Goal: Task Accomplishment & Management: Manage account settings

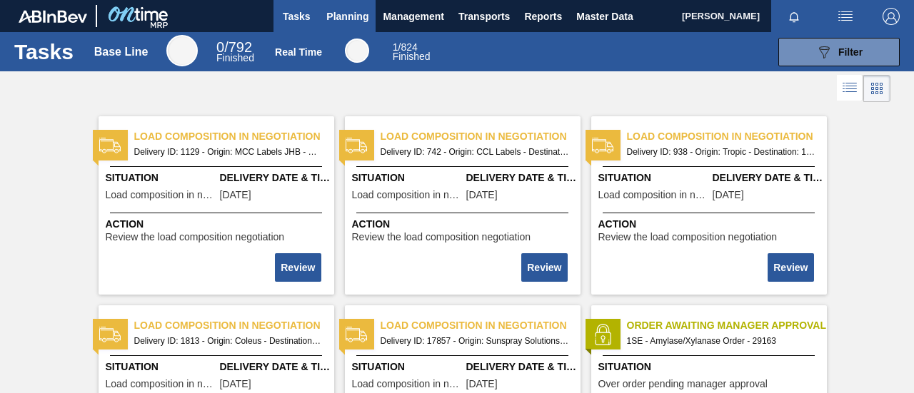
click at [348, 16] on span "Planning" at bounding box center [347, 16] width 42 height 17
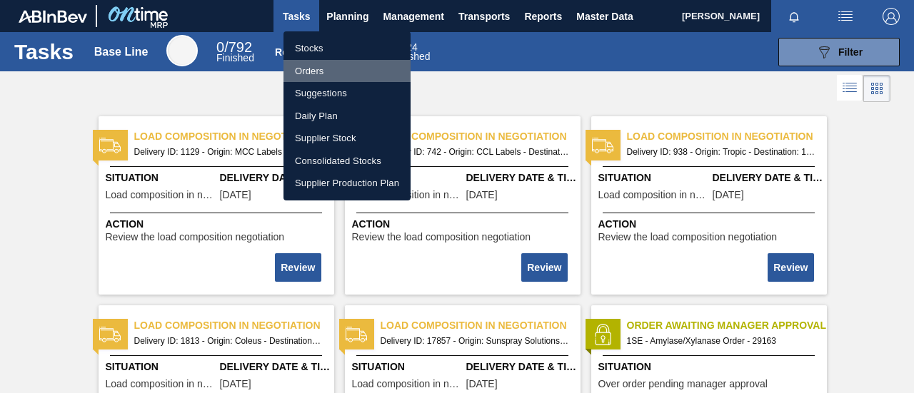
click at [320, 69] on li "Orders" at bounding box center [346, 71] width 127 height 23
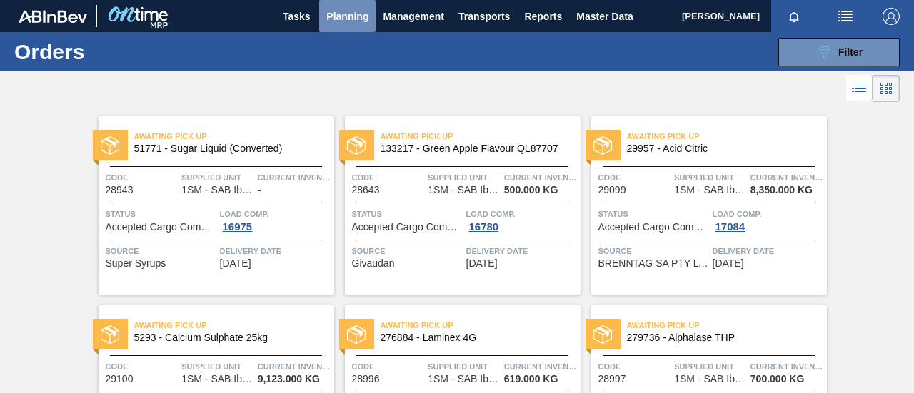
click at [344, 17] on span "Planning" at bounding box center [347, 16] width 42 height 17
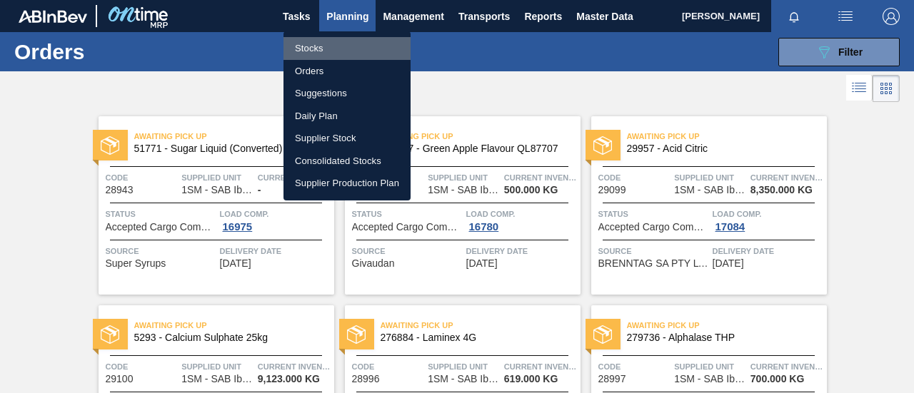
click at [314, 51] on li "Stocks" at bounding box center [346, 48] width 127 height 23
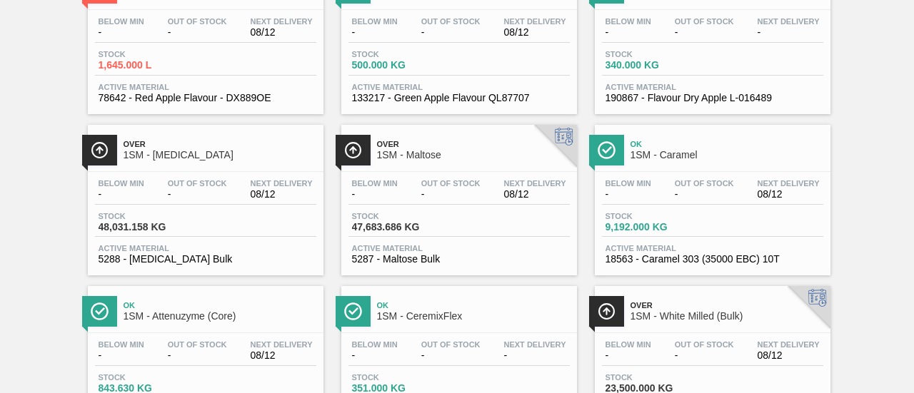
scroll to position [928, 0]
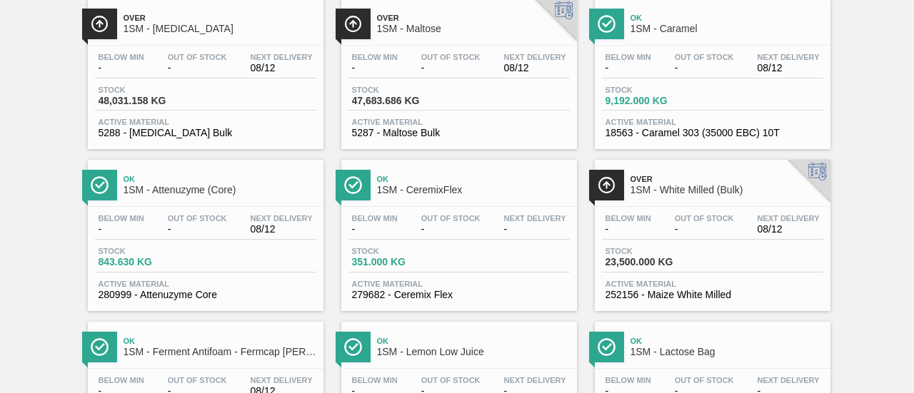
click at [277, 270] on div "Stock 843.630 KG" at bounding box center [205, 260] width 221 height 26
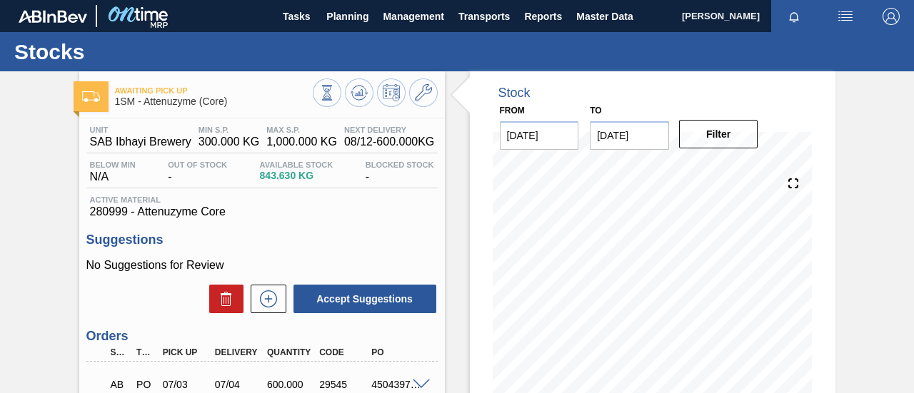
click at [380, 247] on h3 "Suggestions" at bounding box center [261, 240] width 351 height 15
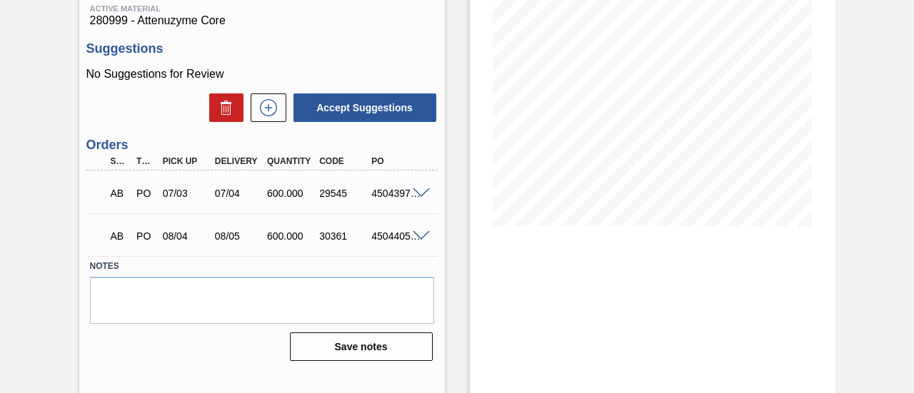
scroll to position [214, 0]
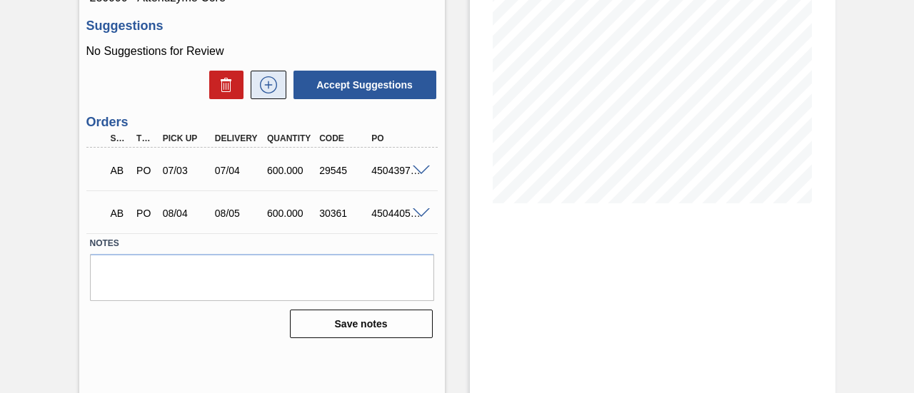
click at [270, 94] on icon at bounding box center [268, 84] width 23 height 17
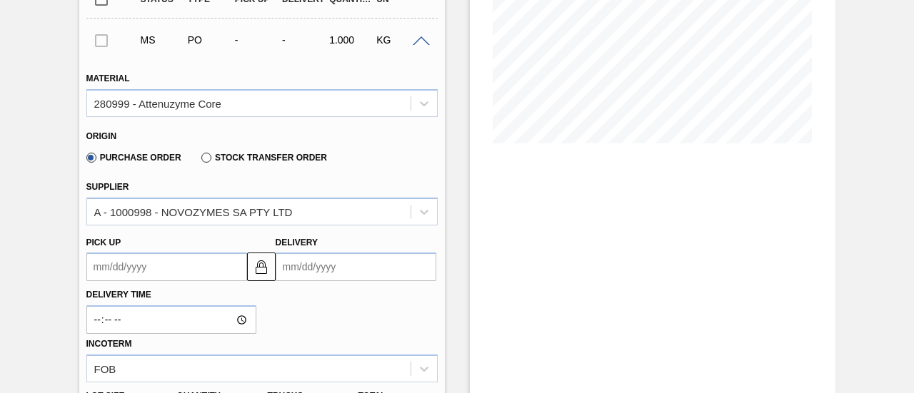
scroll to position [428, 0]
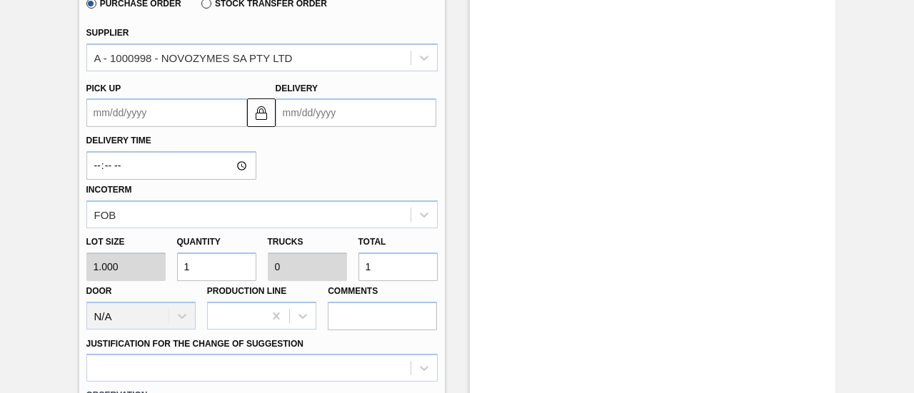
click at [301, 124] on input "Delivery" at bounding box center [356, 113] width 161 height 29
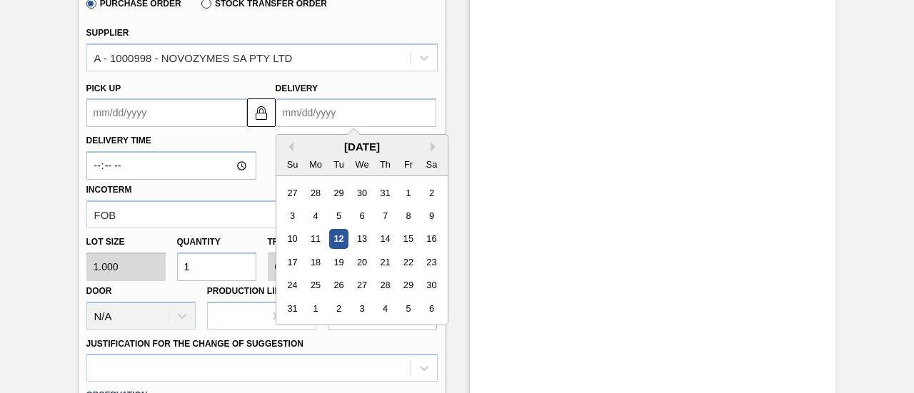
click at [309, 142] on div "[DATE]" at bounding box center [361, 147] width 171 height 12
click at [338, 146] on div "[DATE]" at bounding box center [361, 147] width 171 height 12
click at [393, 151] on div "[DATE]" at bounding box center [361, 147] width 171 height 12
click at [389, 247] on div "14" at bounding box center [384, 239] width 19 height 19
type up "[DATE]"
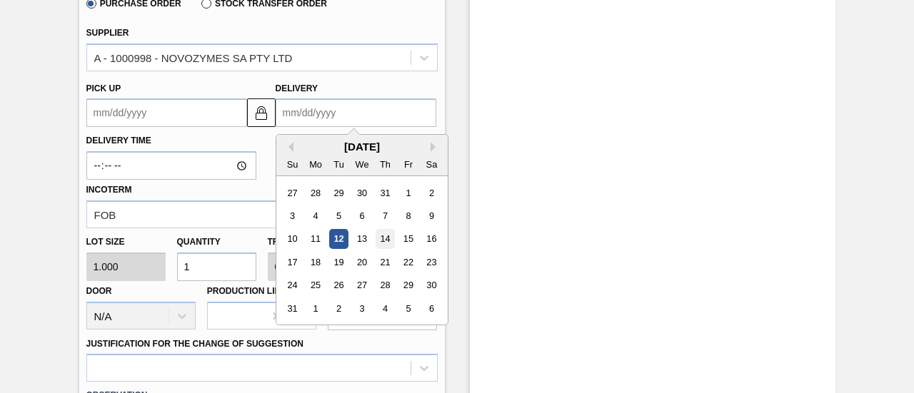
type input "[DATE]"
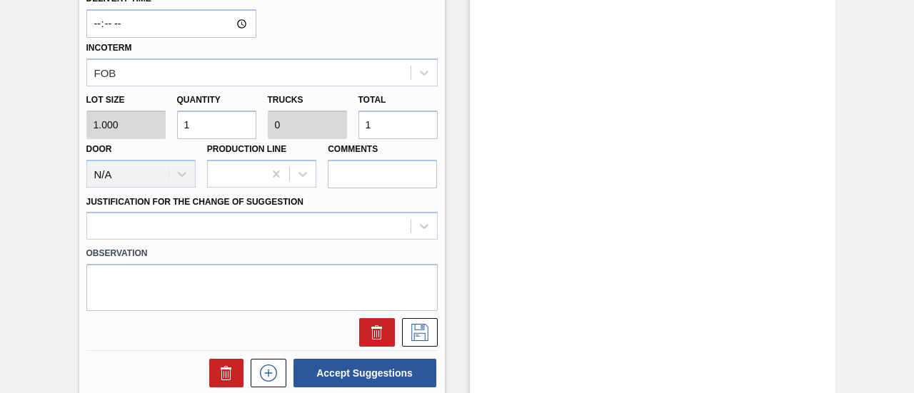
scroll to position [571, 0]
drag, startPoint x: 374, startPoint y: 122, endPoint x: 355, endPoint y: 134, distance: 22.4
click at [354, 126] on div "Total 1" at bounding box center [398, 113] width 91 height 49
type input "6"
type input "0.003"
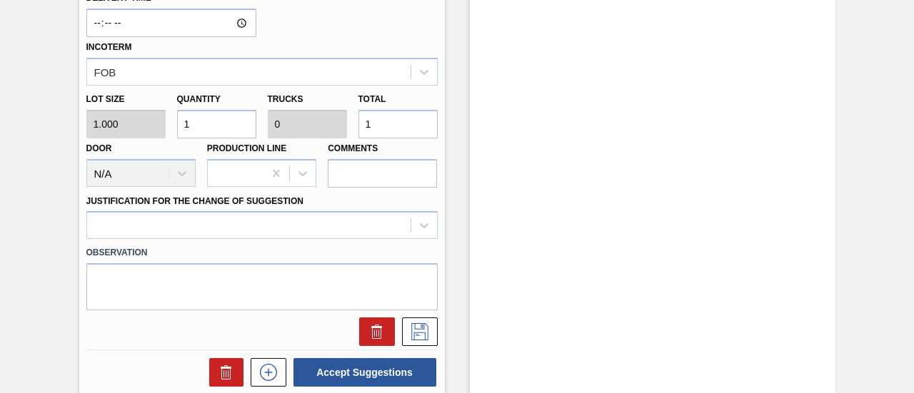
type input "6"
type input "60"
type input "0.025"
type input "60"
type input "600"
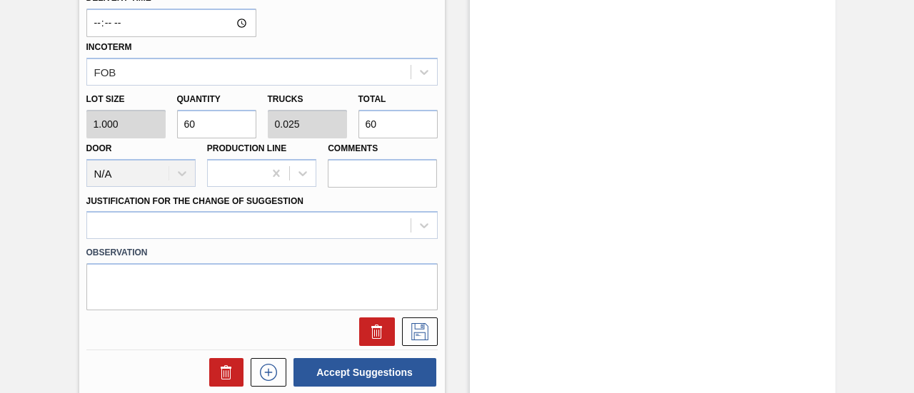
type input "0.25"
type input "600"
type input "6,000"
type input "2.5"
type input "600"
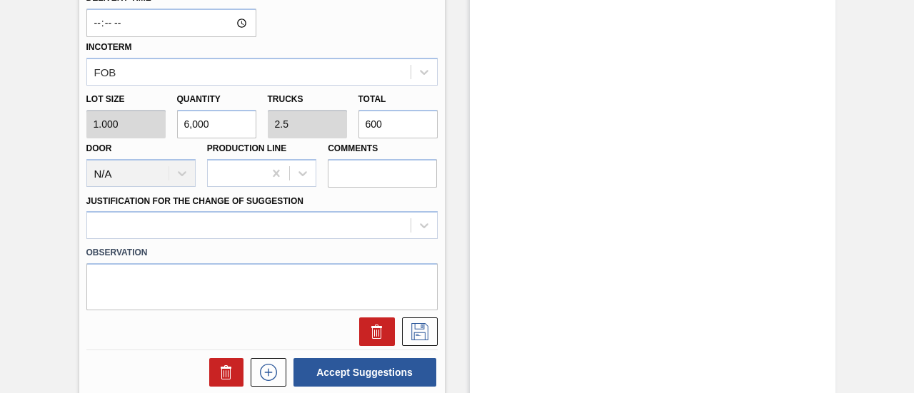
type input "600"
type input "0.25"
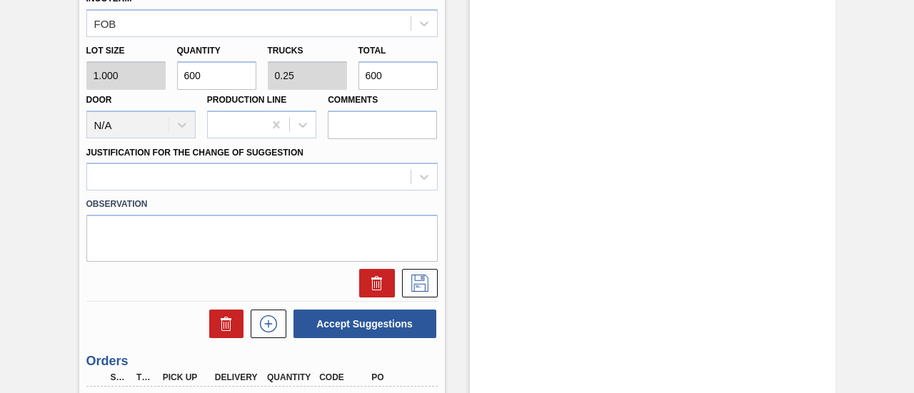
scroll to position [643, 0]
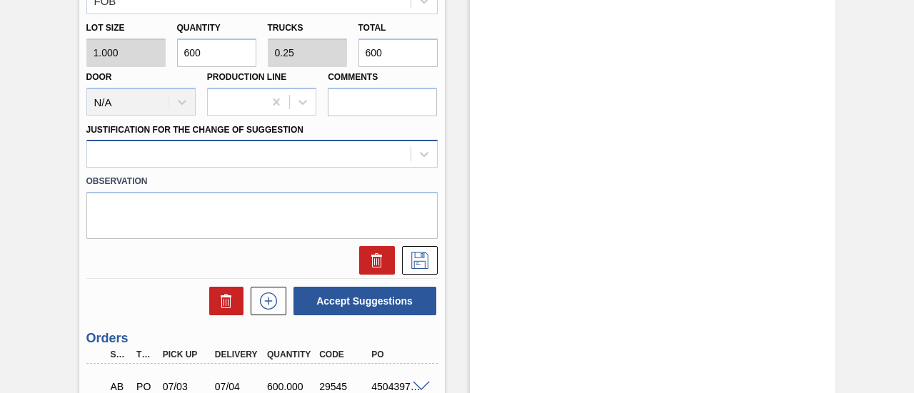
type input "600"
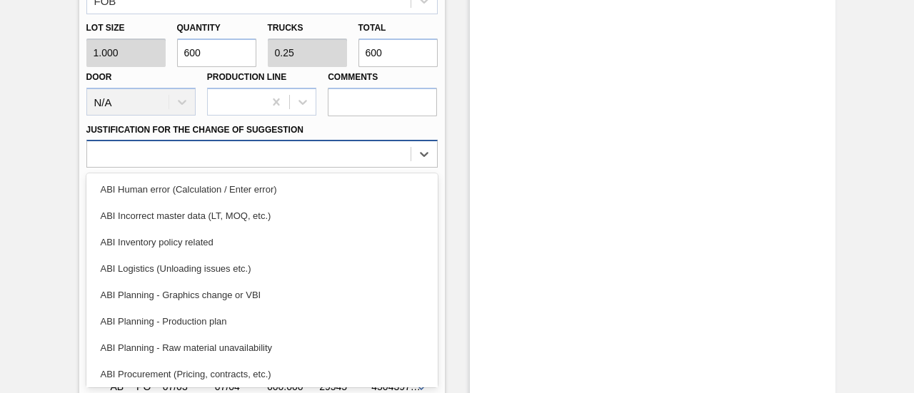
click at [401, 158] on div at bounding box center [248, 154] width 323 height 21
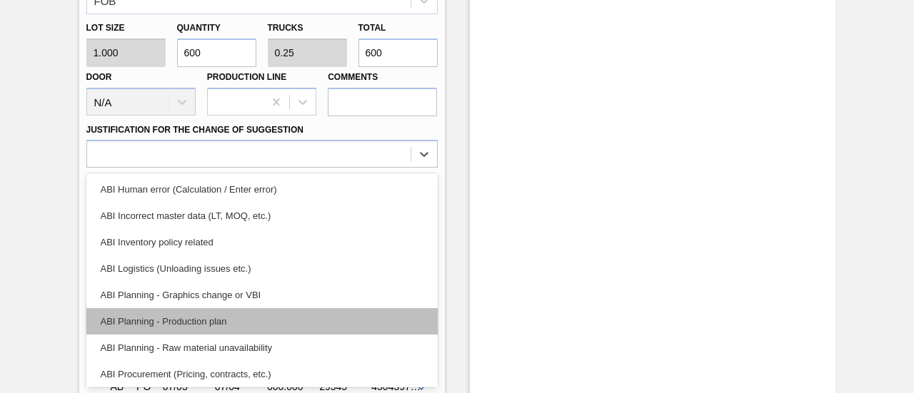
click at [226, 323] on div "ABI Planning - Production plan" at bounding box center [261, 321] width 351 height 26
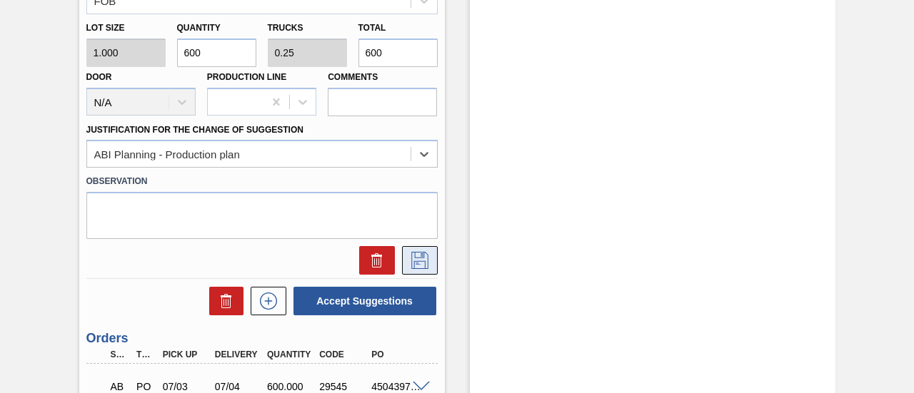
click at [421, 261] on icon at bounding box center [419, 260] width 23 height 17
click at [414, 255] on icon at bounding box center [419, 260] width 23 height 17
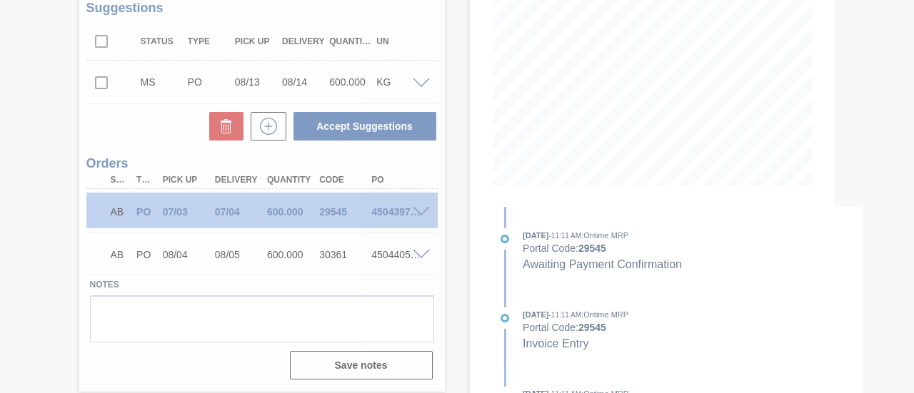
scroll to position [231, 0]
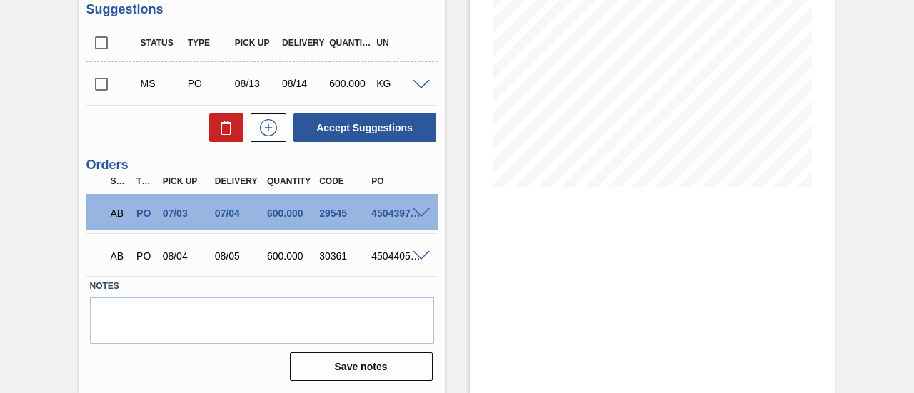
click at [105, 84] on input "checkbox" at bounding box center [101, 84] width 30 height 30
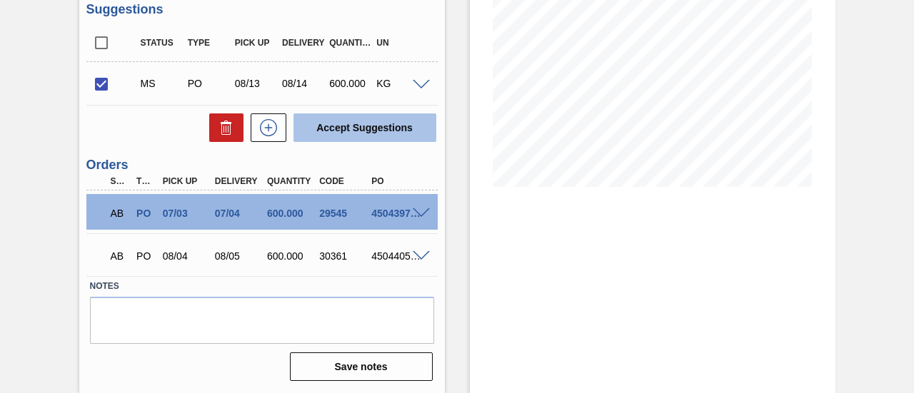
click at [330, 128] on button "Accept Suggestions" at bounding box center [364, 128] width 143 height 29
checkbox input "false"
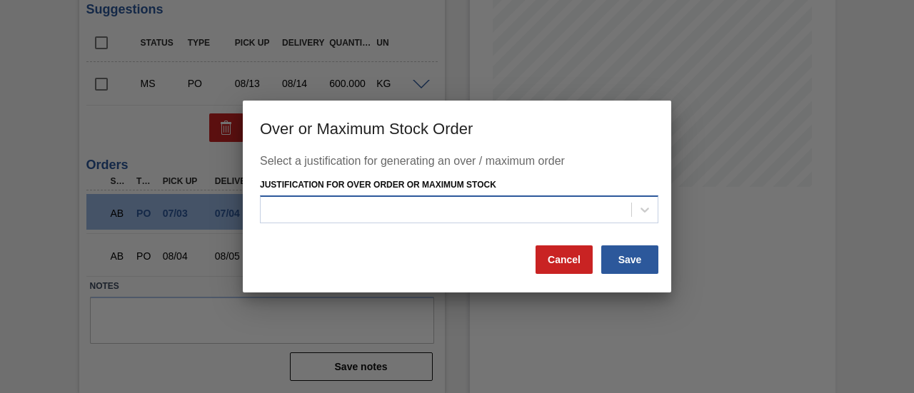
click at [473, 205] on div at bounding box center [446, 209] width 371 height 21
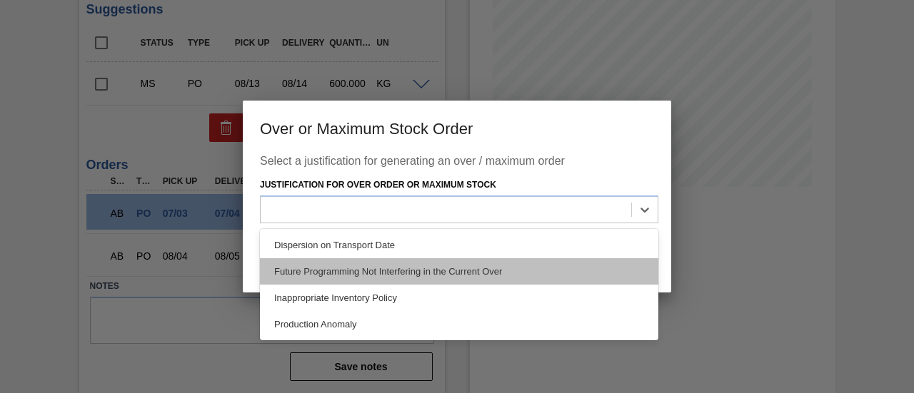
click at [437, 263] on div "Future Programming Not Interfering in the Current Over" at bounding box center [459, 271] width 398 height 26
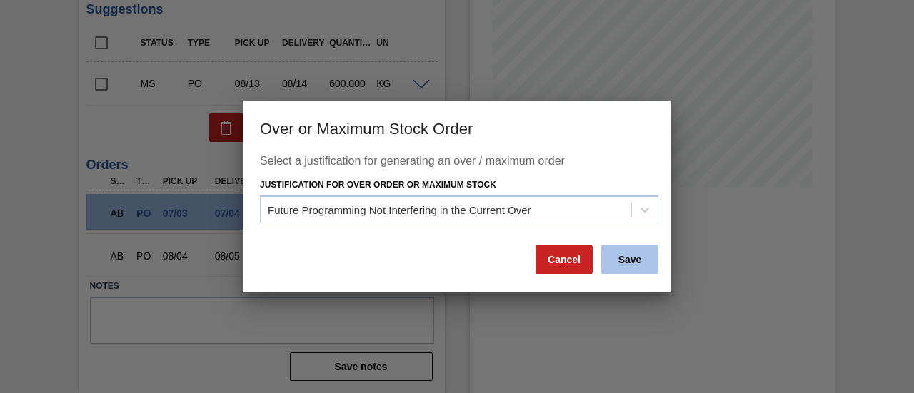
click at [624, 261] on button "Save" at bounding box center [629, 260] width 57 height 29
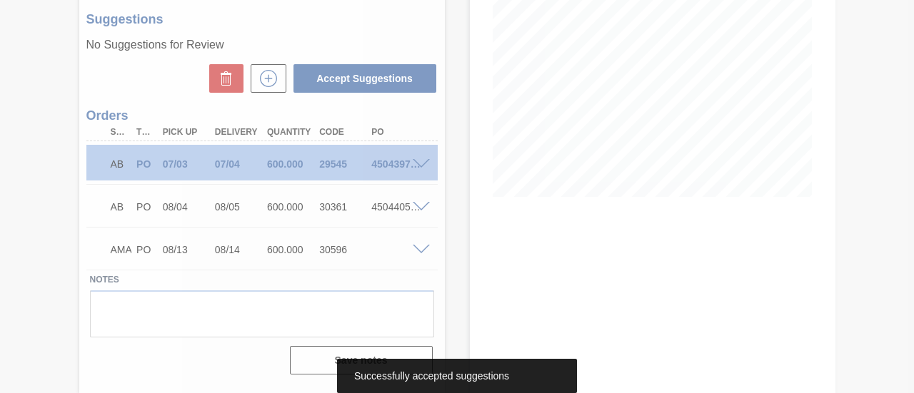
scroll to position [220, 0]
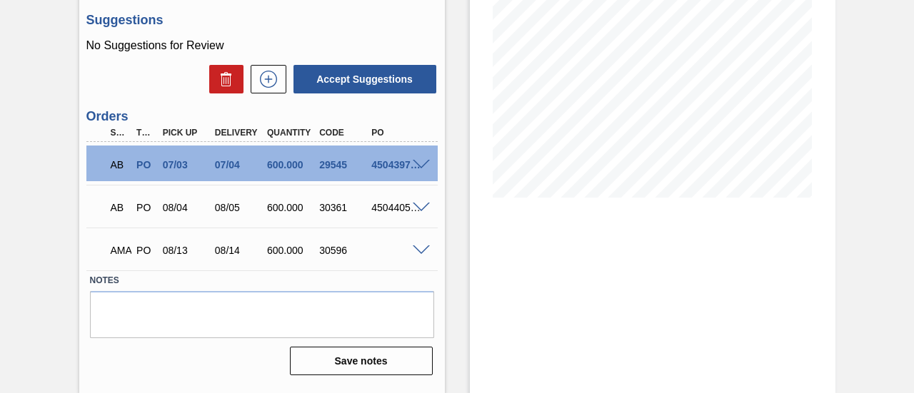
click at [423, 253] on span at bounding box center [421, 251] width 17 height 11
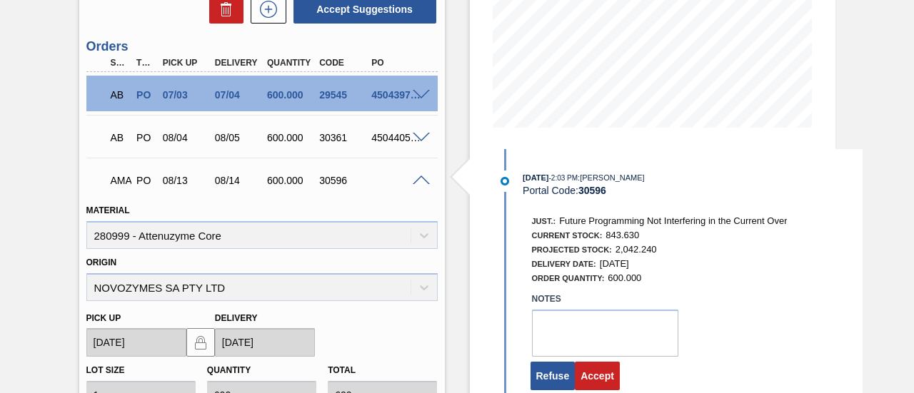
scroll to position [374, 0]
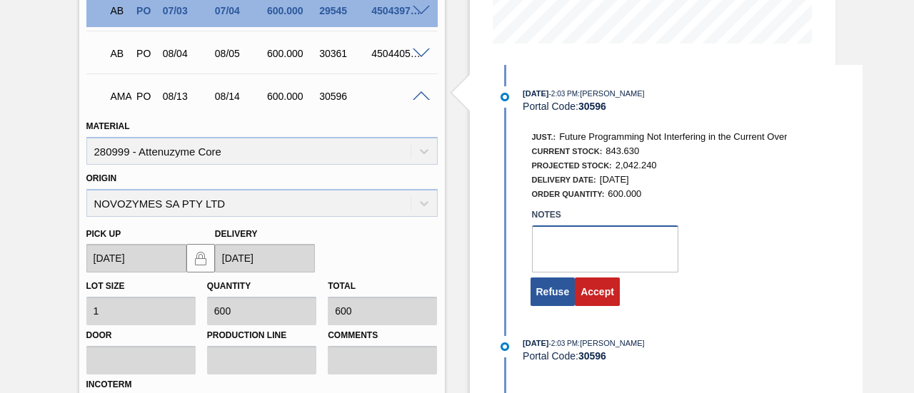
click at [585, 248] on textarea at bounding box center [605, 249] width 146 height 47
type textarea "."
click at [593, 299] on button "Accept" at bounding box center [597, 292] width 45 height 29
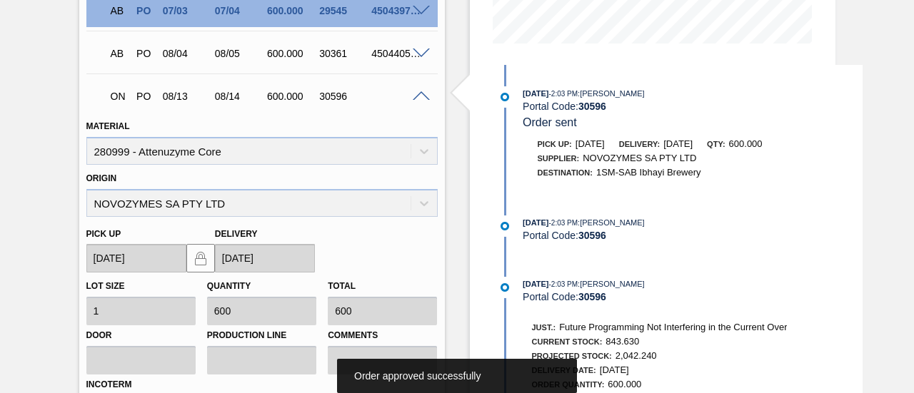
scroll to position [220, 0]
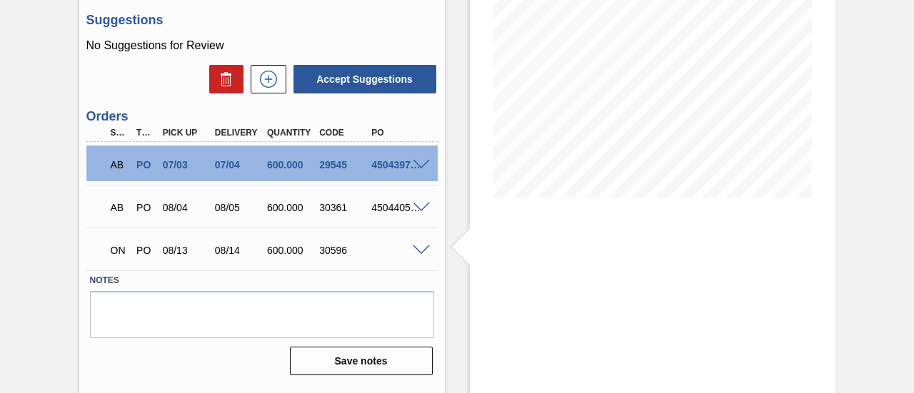
click at [421, 251] on span at bounding box center [421, 251] width 17 height 11
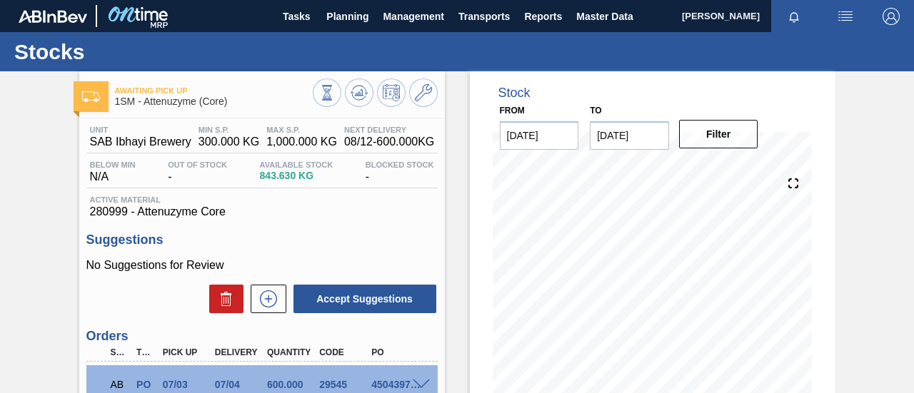
scroll to position [0, 0]
click at [347, 25] on button "Planning" at bounding box center [347, 16] width 56 height 32
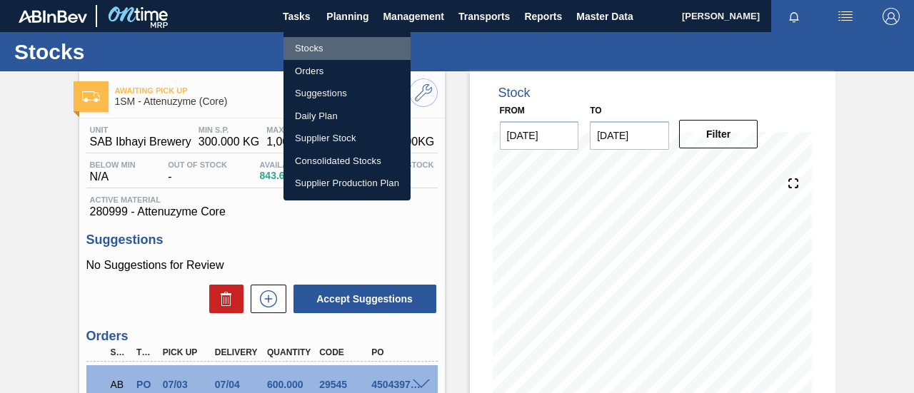
click at [328, 47] on li "Stocks" at bounding box center [346, 48] width 127 height 23
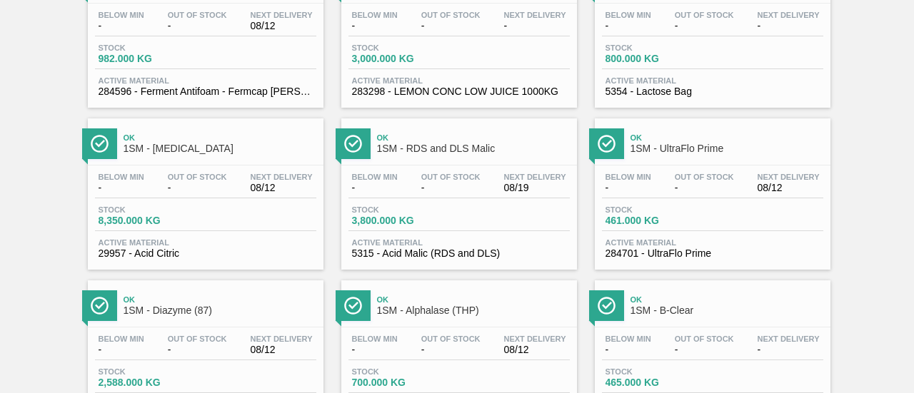
scroll to position [1357, 0]
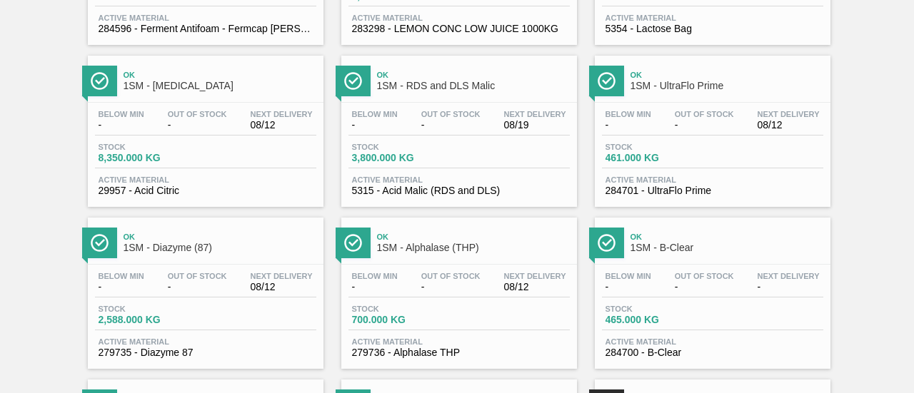
click at [682, 151] on span "Stock" at bounding box center [655, 147] width 100 height 9
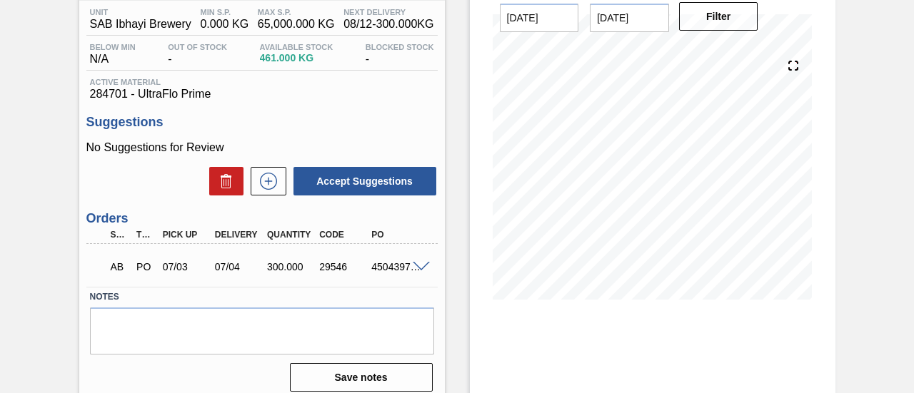
scroll to position [143, 0]
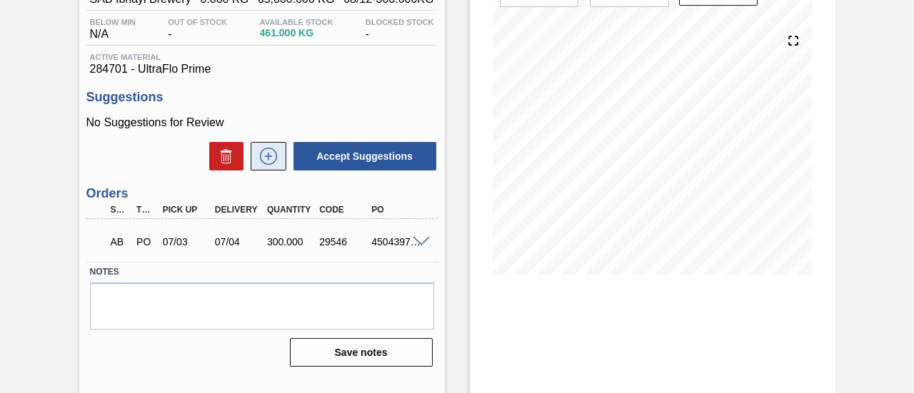
click at [278, 161] on icon at bounding box center [268, 156] width 23 height 17
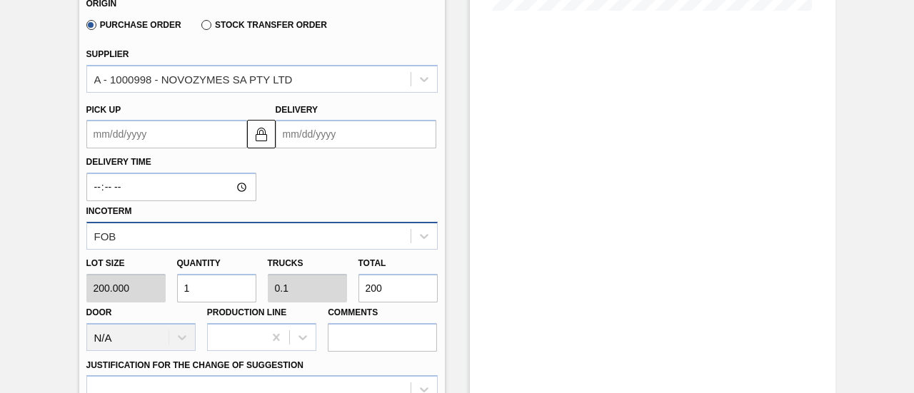
scroll to position [428, 0]
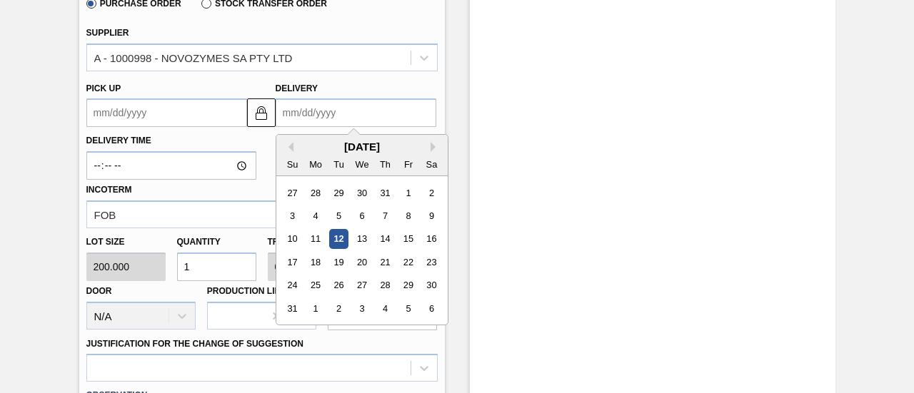
click at [372, 121] on input "Delivery" at bounding box center [356, 113] width 161 height 29
click at [327, 149] on div "[DATE]" at bounding box center [361, 147] width 171 height 12
click at [390, 239] on div "14" at bounding box center [384, 239] width 19 height 19
type up "[DATE]"
type input "[DATE]"
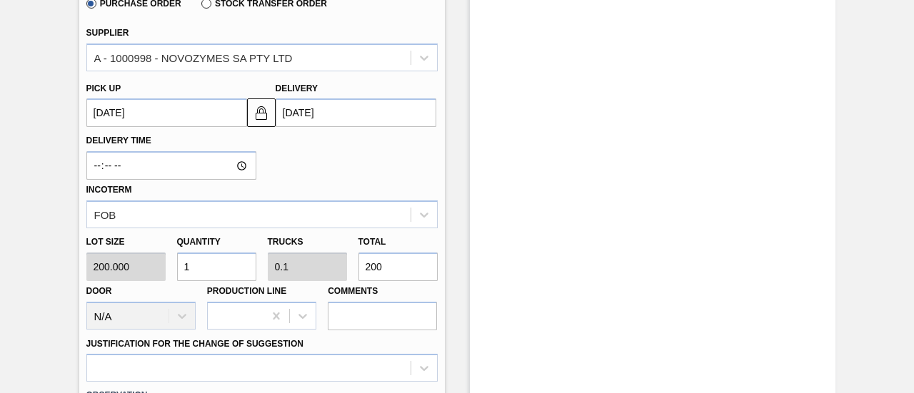
scroll to position [571, 0]
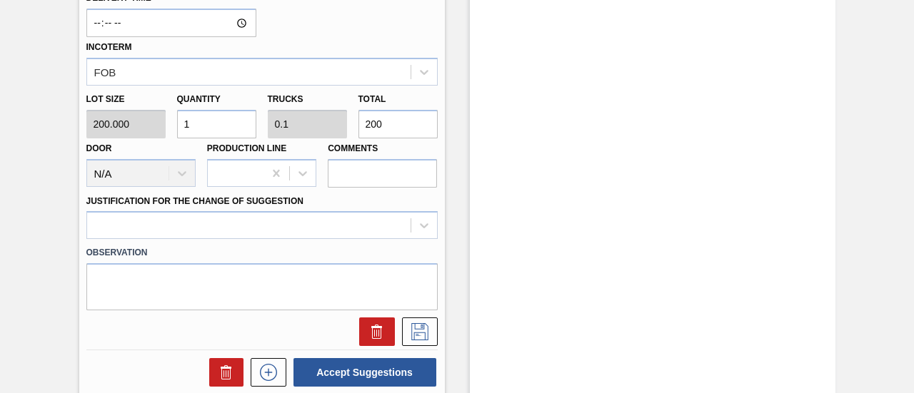
click at [343, 131] on div "Lot size 200.000 Quantity 1 Trucks 0.1 Total 200 Door N/A Production Line Comme…" at bounding box center [262, 137] width 363 height 102
type input "0.015"
type input "0.002"
type input "3"
type input "0.15"
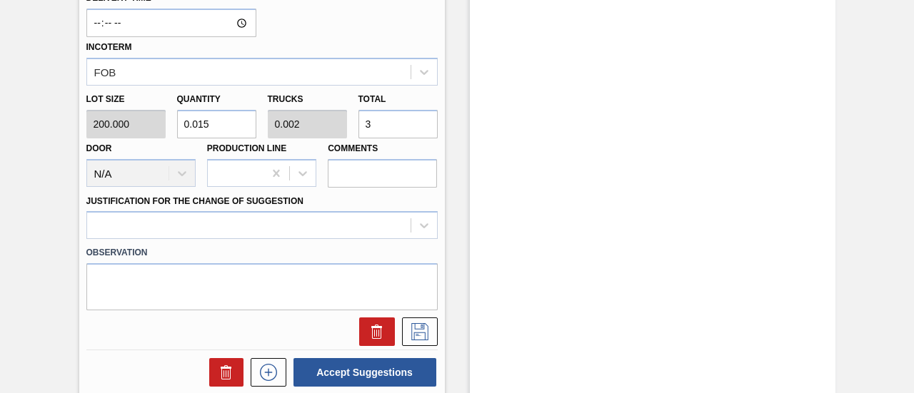
type input "0.015"
type input "30"
type input "1.5"
type input "0.15"
type input "300"
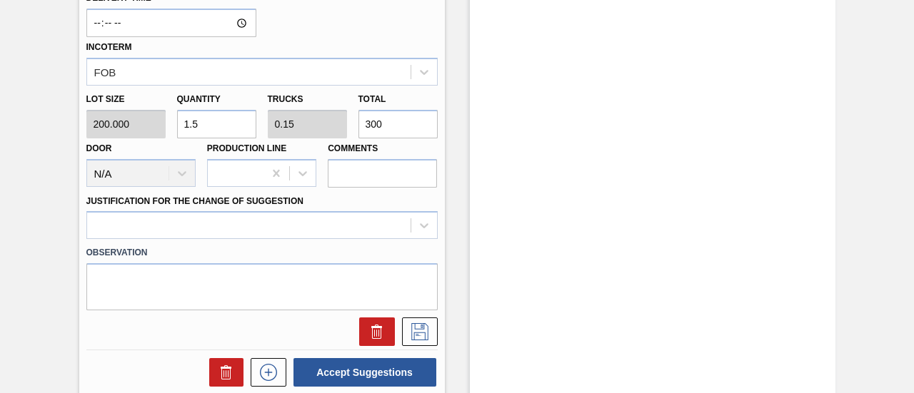
click at [364, 209] on div "Justification for the Change of Suggestion" at bounding box center [261, 215] width 351 height 49
click at [364, 227] on div at bounding box center [261, 225] width 351 height 28
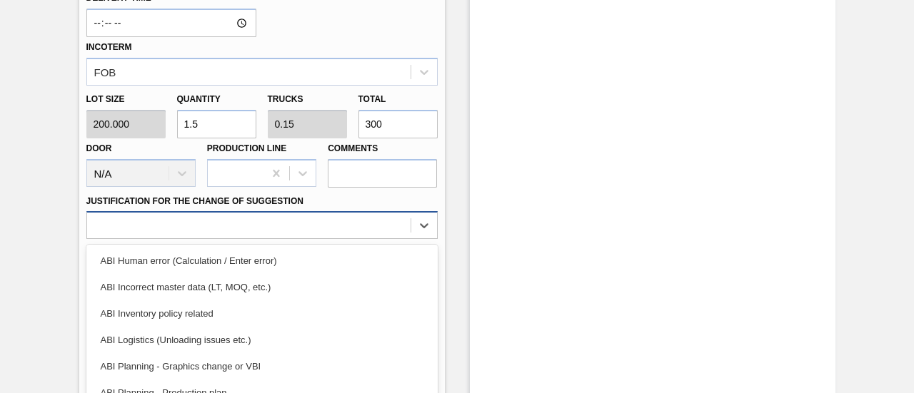
scroll to position [644, 0]
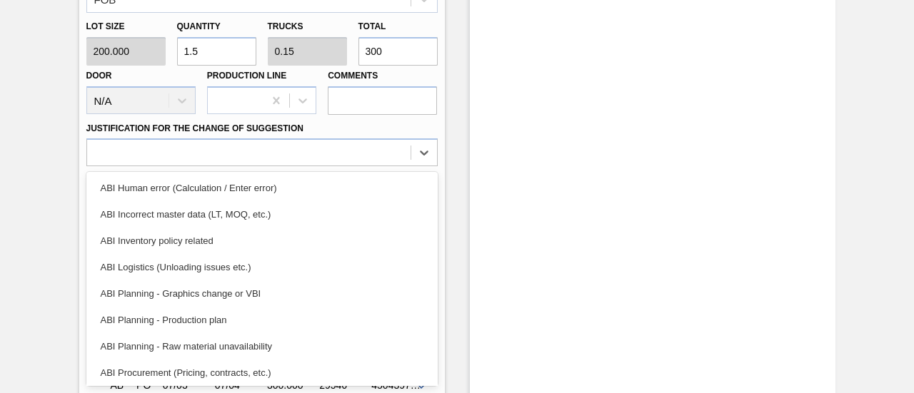
click at [264, 311] on div "ABI Planning - Production plan" at bounding box center [261, 320] width 351 height 26
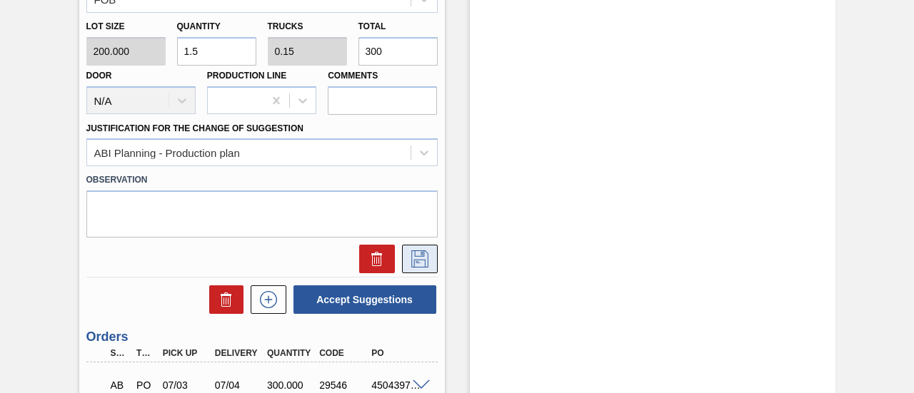
click at [408, 256] on icon at bounding box center [419, 259] width 23 height 17
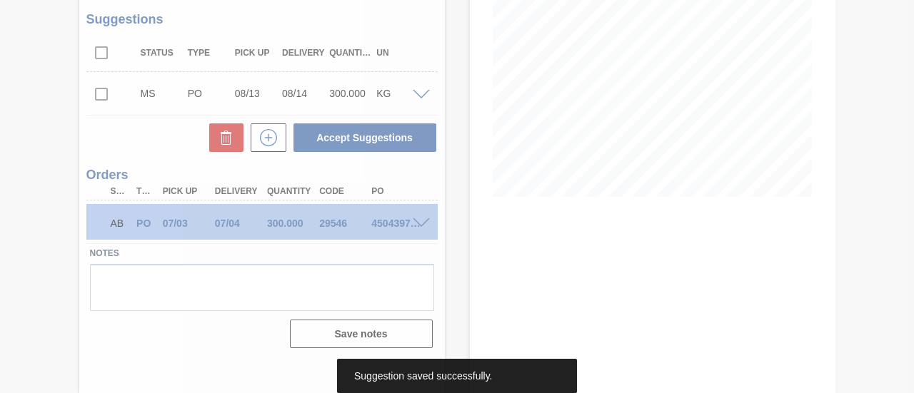
scroll to position [220, 0]
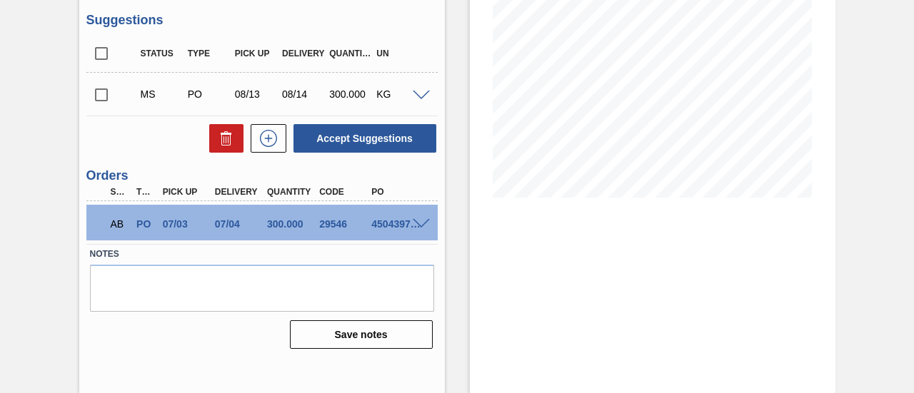
click at [416, 226] on span at bounding box center [421, 224] width 17 height 11
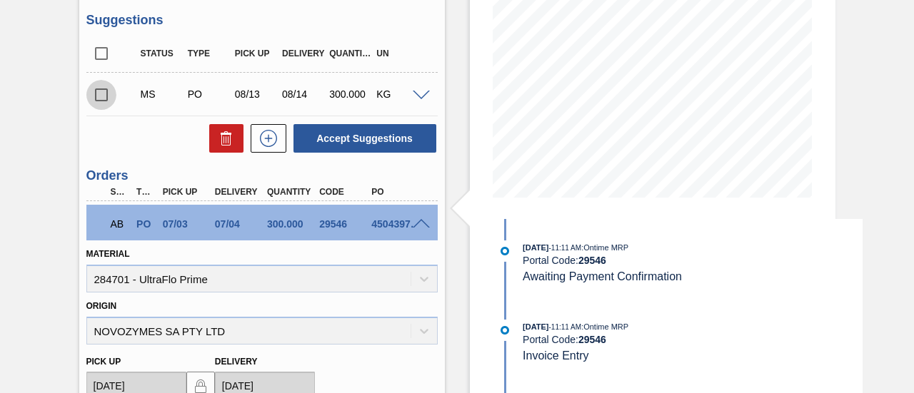
click at [104, 96] on input "checkbox" at bounding box center [101, 95] width 30 height 30
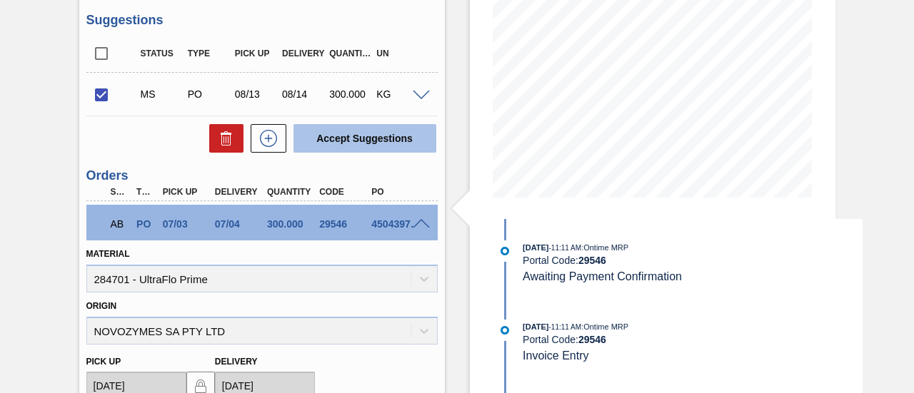
click at [323, 133] on button "Accept Suggestions" at bounding box center [364, 138] width 143 height 29
checkbox input "false"
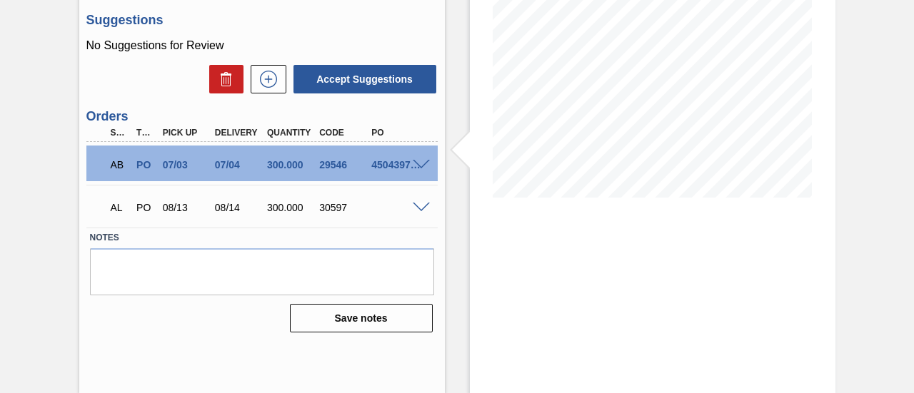
click at [421, 209] on span at bounding box center [421, 208] width 17 height 11
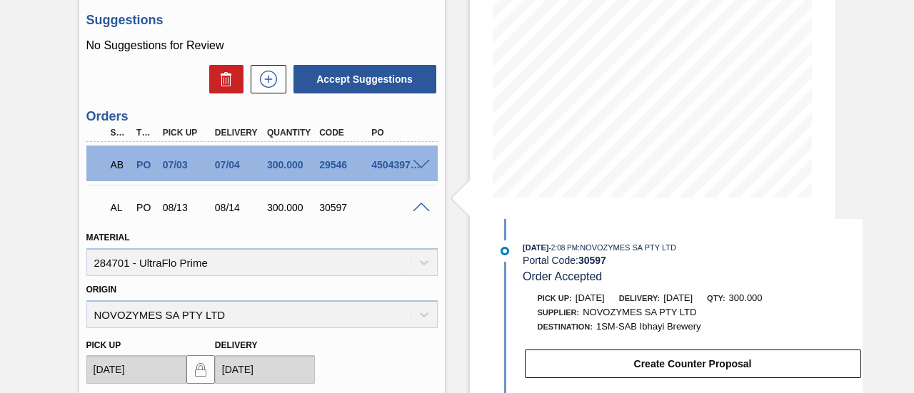
scroll to position [291, 0]
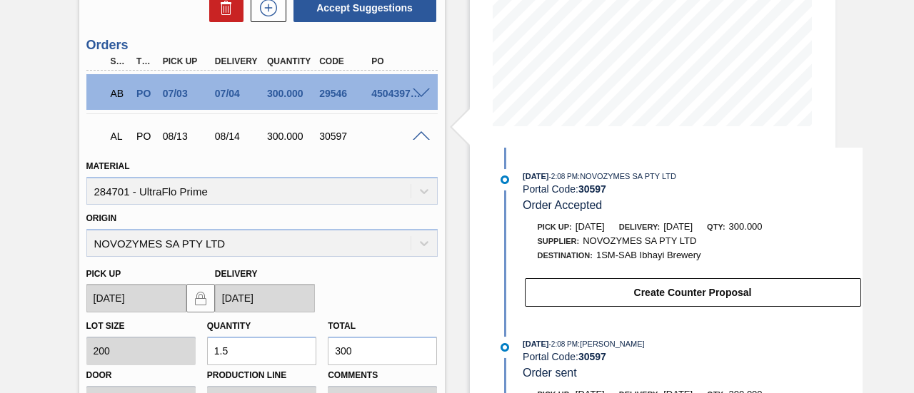
click at [418, 137] on span at bounding box center [421, 136] width 17 height 11
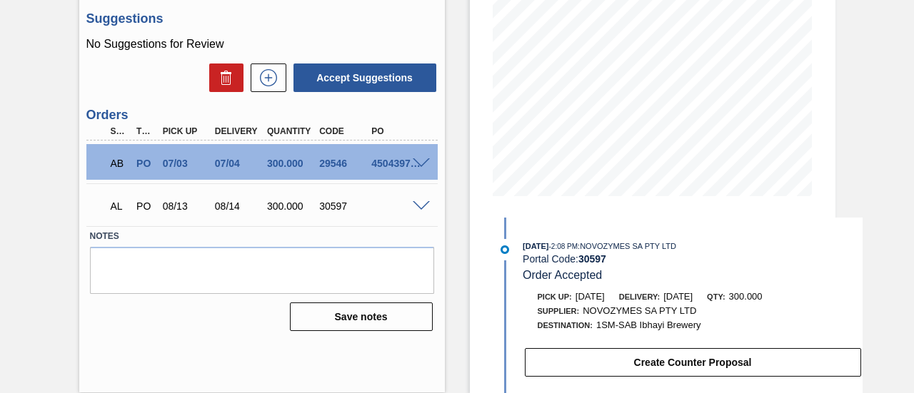
scroll to position [221, 0]
click at [417, 209] on span at bounding box center [421, 207] width 17 height 11
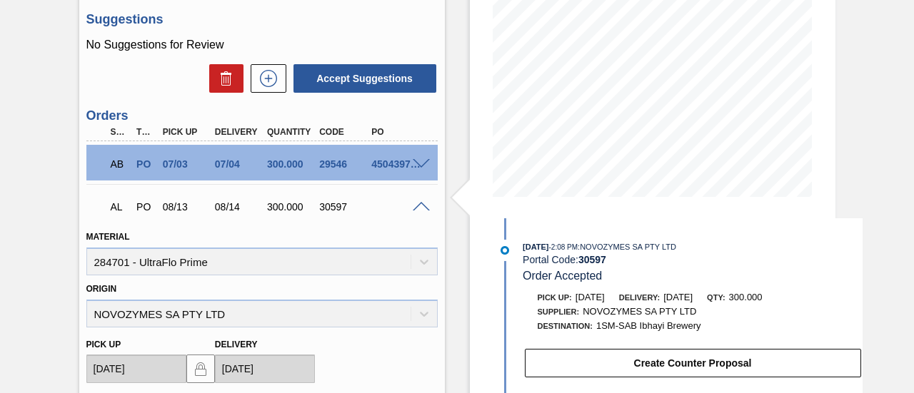
scroll to position [291, 0]
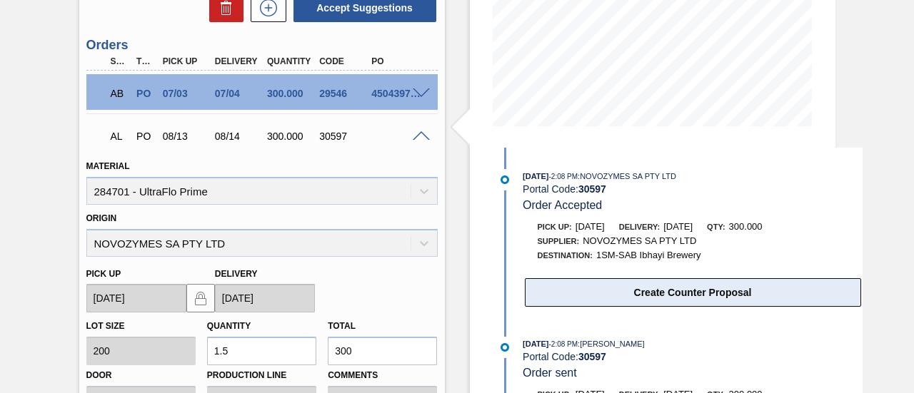
click at [628, 298] on button "Create Counter Proposal" at bounding box center [693, 292] width 336 height 29
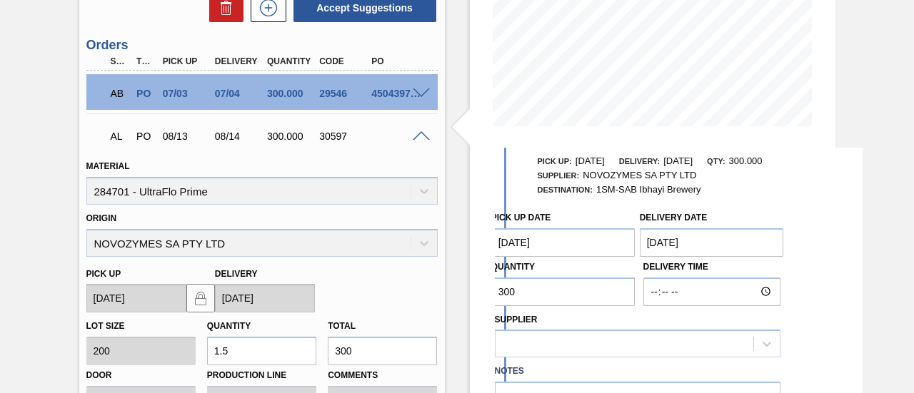
scroll to position [143, 0]
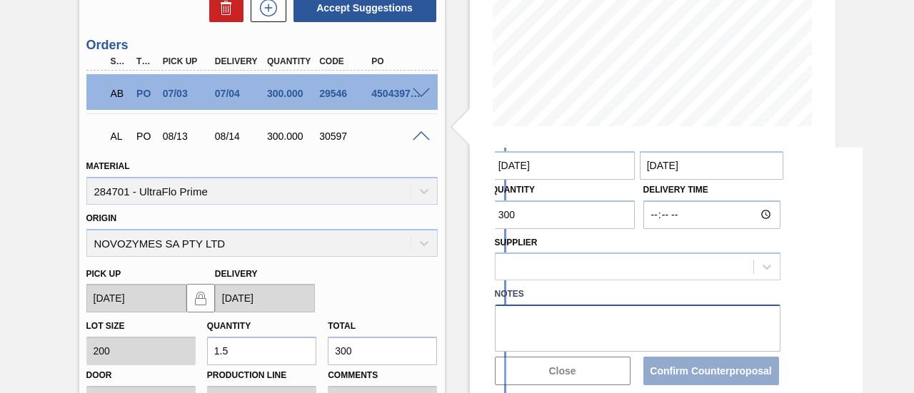
click at [561, 328] on textarea at bounding box center [638, 328] width 286 height 47
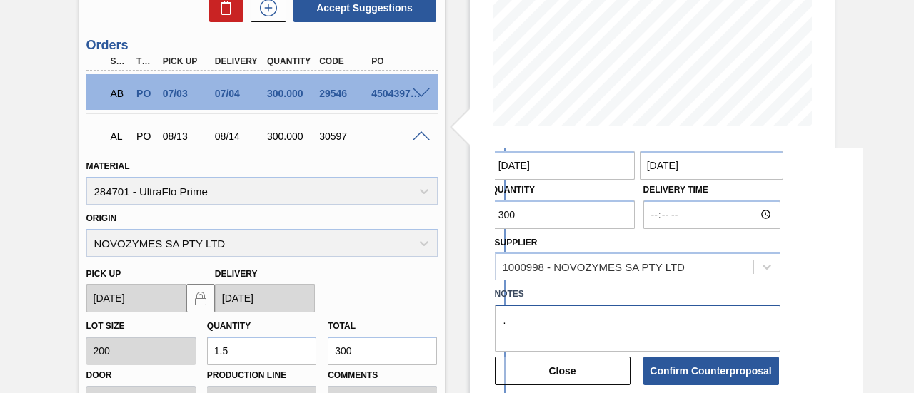
scroll to position [203, 0]
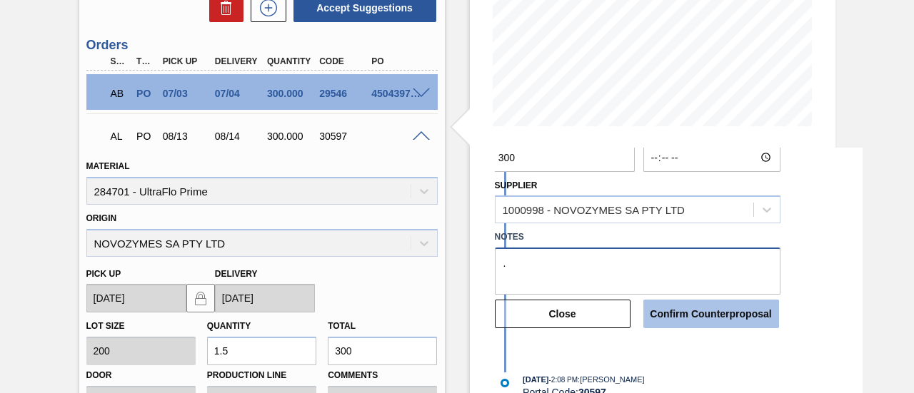
type textarea "."
click at [659, 312] on button "Confirm Counterproposal" at bounding box center [711, 314] width 136 height 29
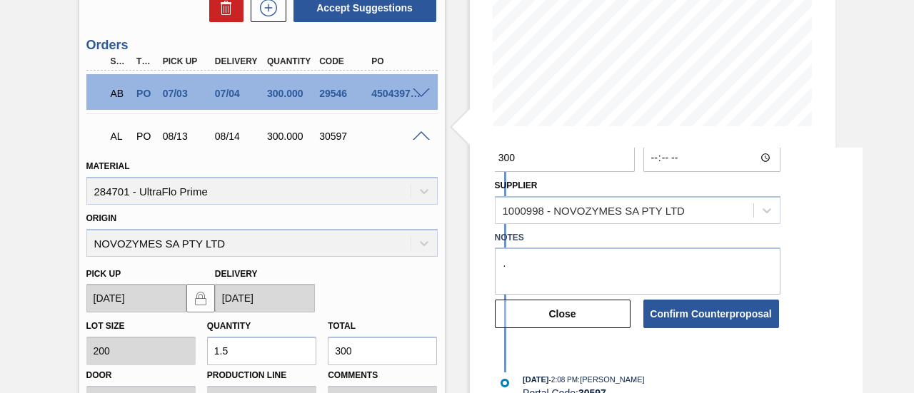
scroll to position [363, 0]
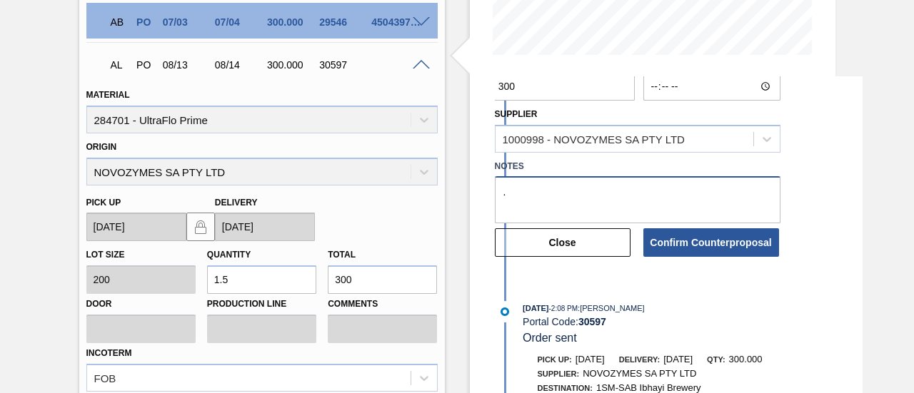
click at [568, 215] on textarea "." at bounding box center [638, 199] width 286 height 47
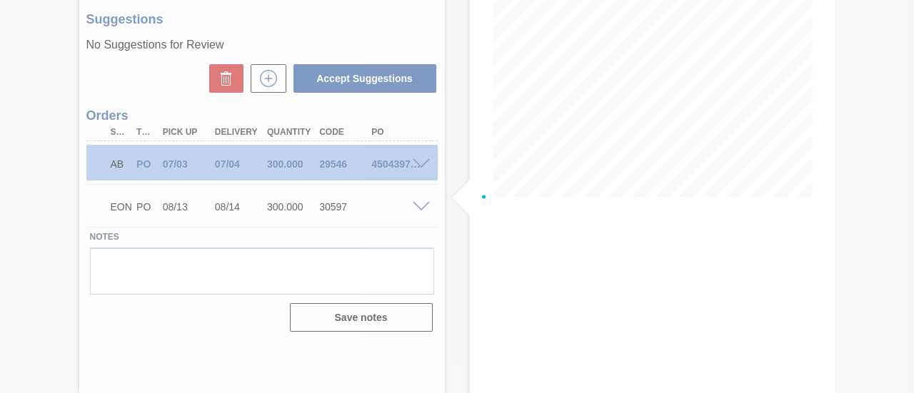
scroll to position [220, 0]
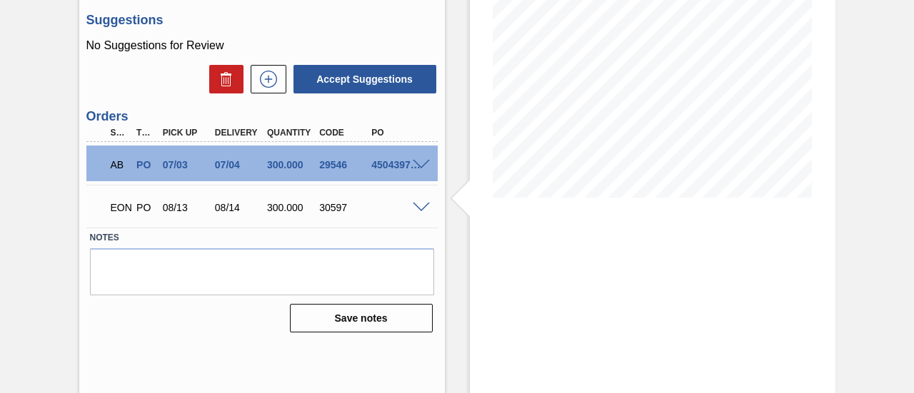
click at [416, 208] on span at bounding box center [421, 208] width 17 height 11
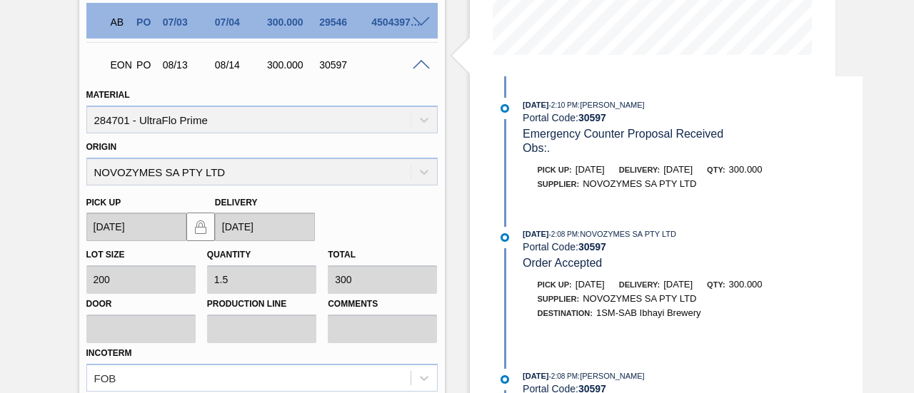
click at [738, 371] on div "[DATE] 2:10 PM : [PERSON_NAME] Portal Code: 30597 Emergency Counter Proposal Re…" at bounding box center [679, 313] width 368 height 474
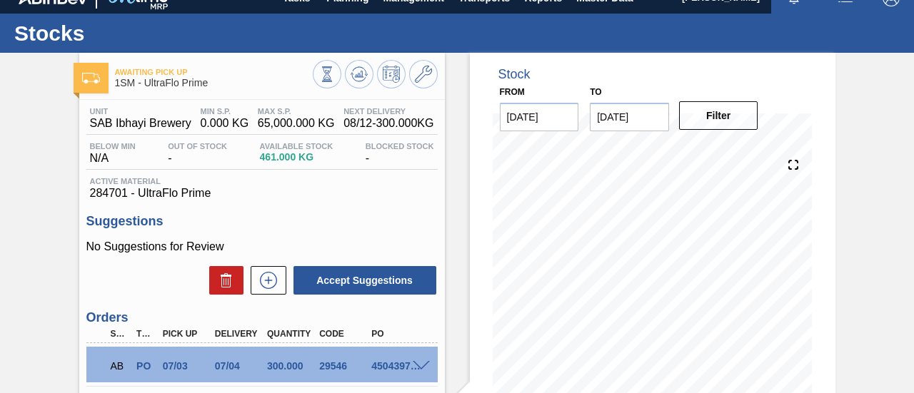
scroll to position [0, 0]
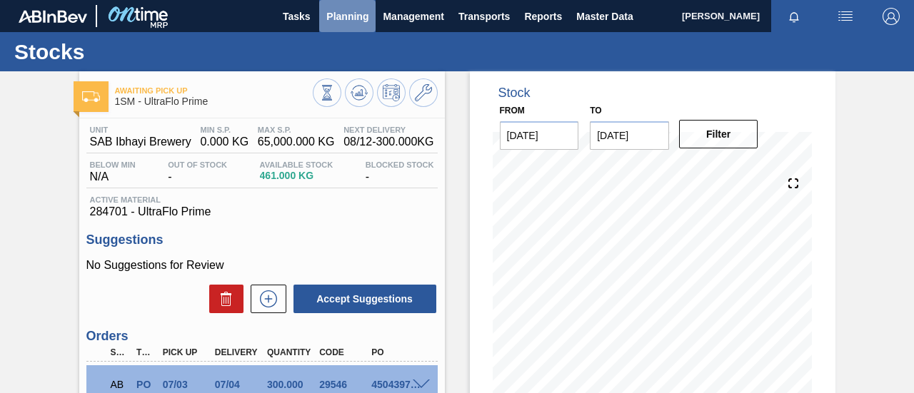
click at [353, 23] on span "Planning" at bounding box center [347, 16] width 42 height 17
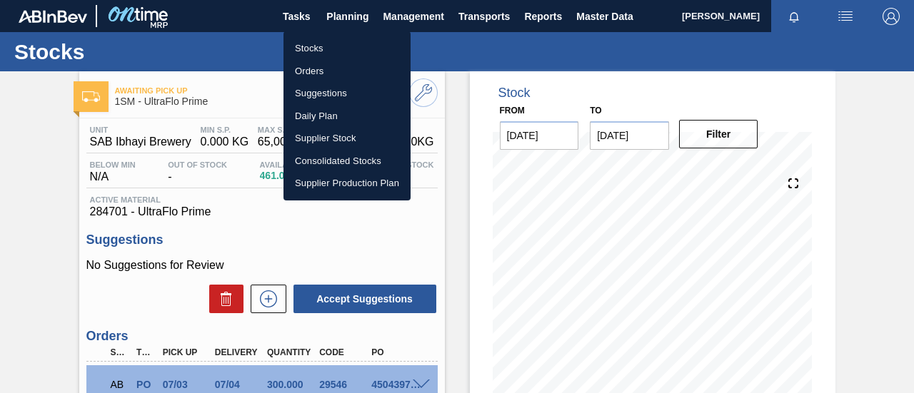
click at [336, 46] on li "Stocks" at bounding box center [346, 48] width 127 height 23
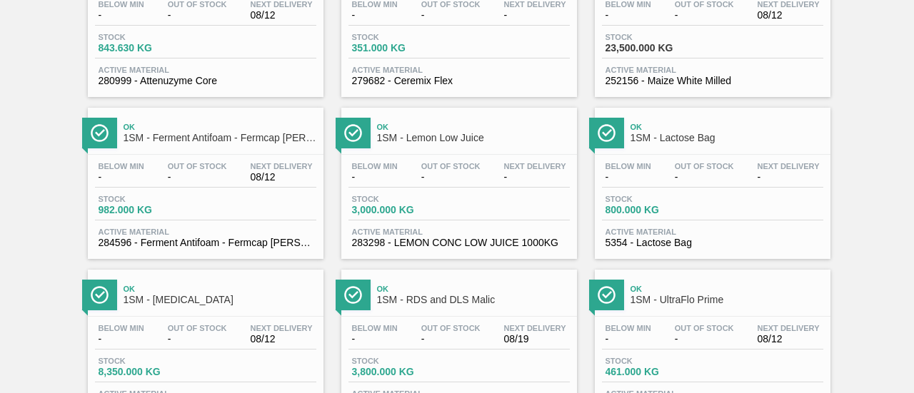
scroll to position [1000, 0]
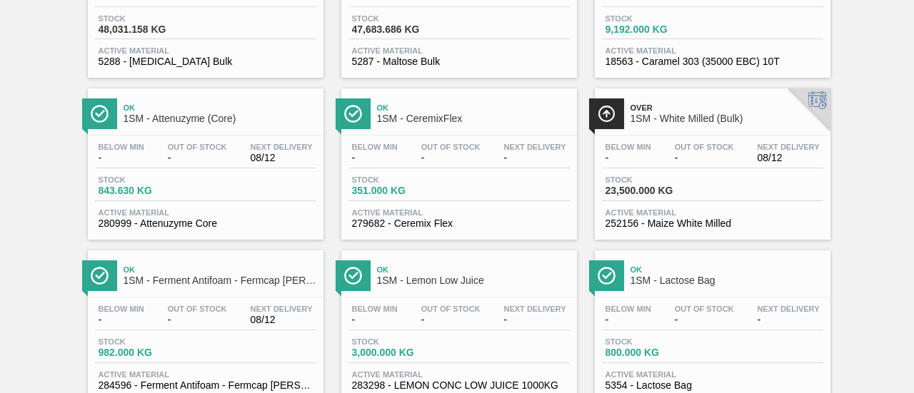
click at [431, 194] on span "351.000 KG" at bounding box center [402, 191] width 100 height 11
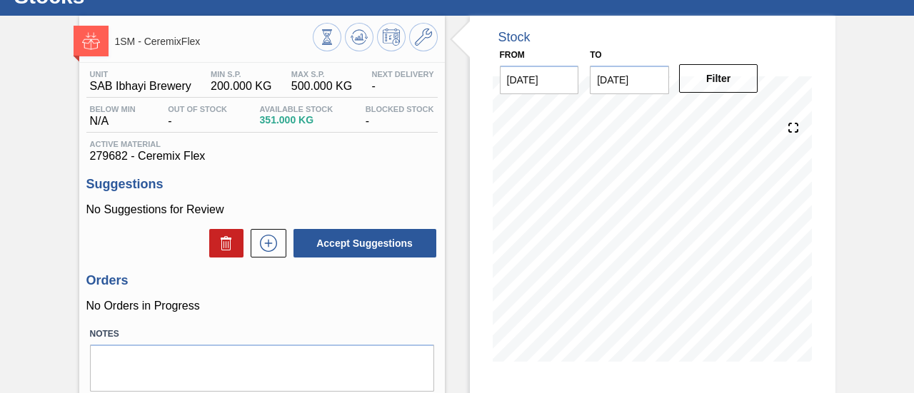
scroll to position [214, 0]
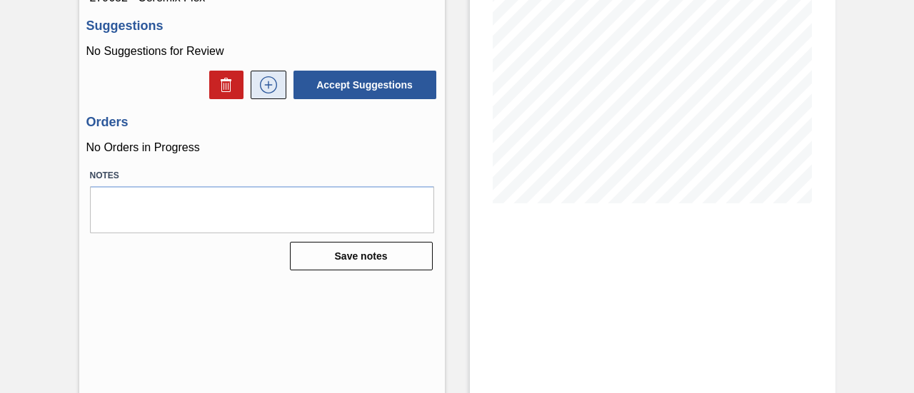
click at [261, 91] on icon at bounding box center [268, 84] width 23 height 17
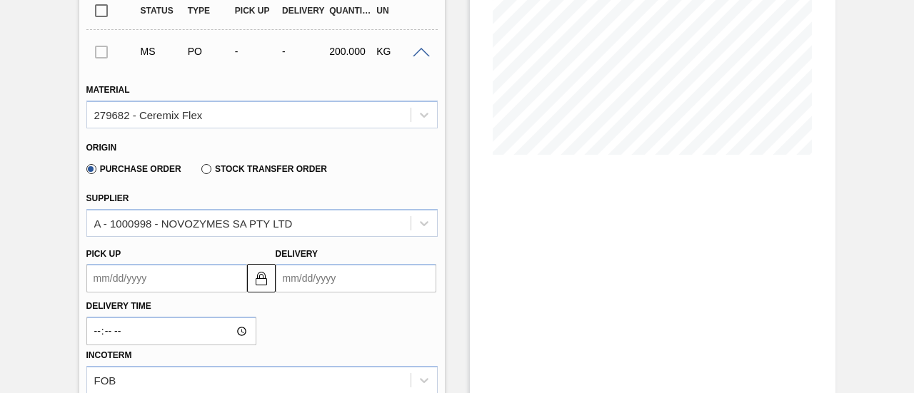
scroll to position [286, 0]
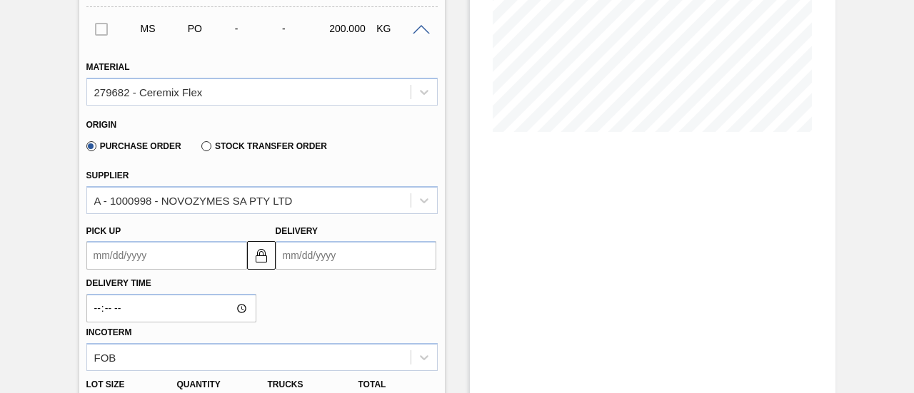
click at [372, 263] on input "Delivery" at bounding box center [356, 255] width 161 height 29
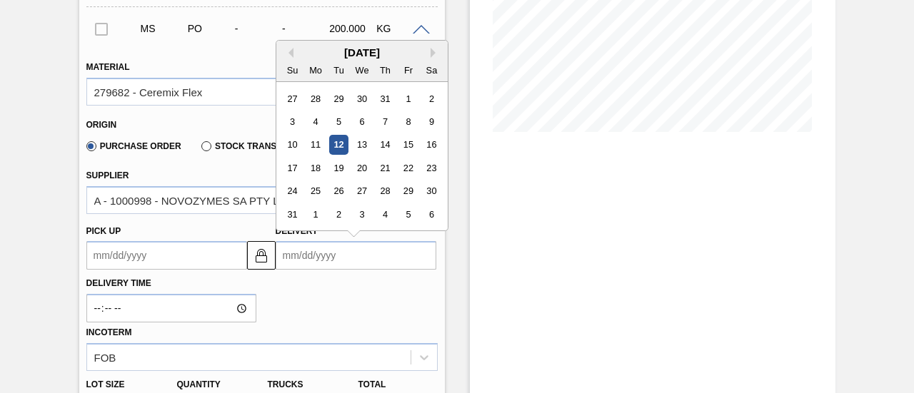
click at [331, 59] on div "[DATE]" at bounding box center [361, 52] width 171 height 12
click at [389, 148] on div "14" at bounding box center [384, 145] width 19 height 19
type up "[DATE]"
type input "[DATE]"
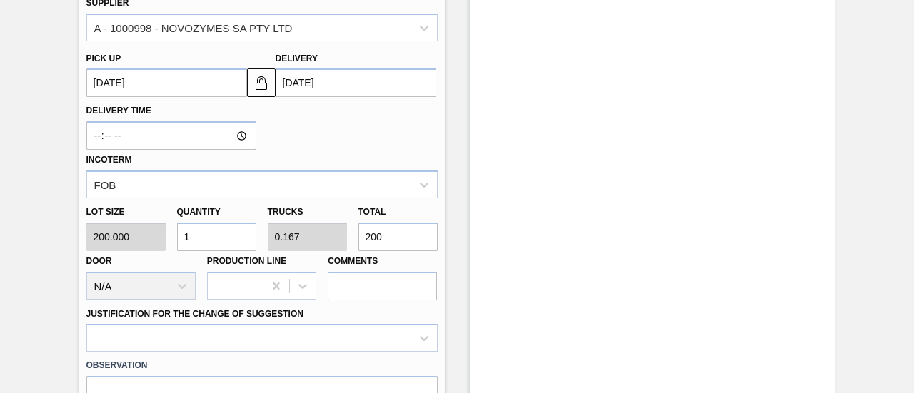
scroll to position [500, 0]
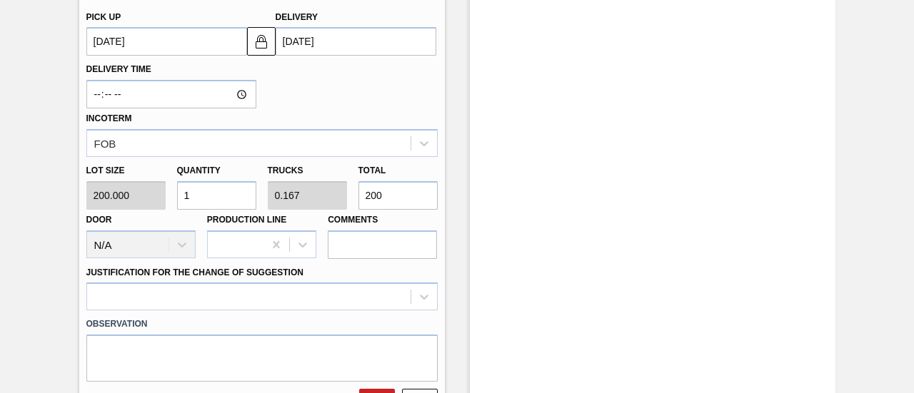
drag, startPoint x: 383, startPoint y: 199, endPoint x: 353, endPoint y: 204, distance: 30.4
click at [353, 204] on div "Total 200" at bounding box center [398, 185] width 91 height 49
type input "0.015"
type input "0.003"
type input "3"
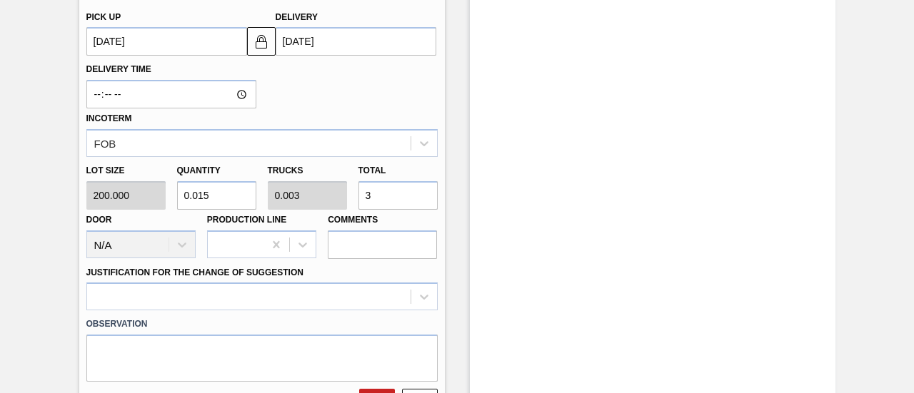
type input "0.15"
type input "0.025"
type input "30"
type input "1.5"
type input "0.25"
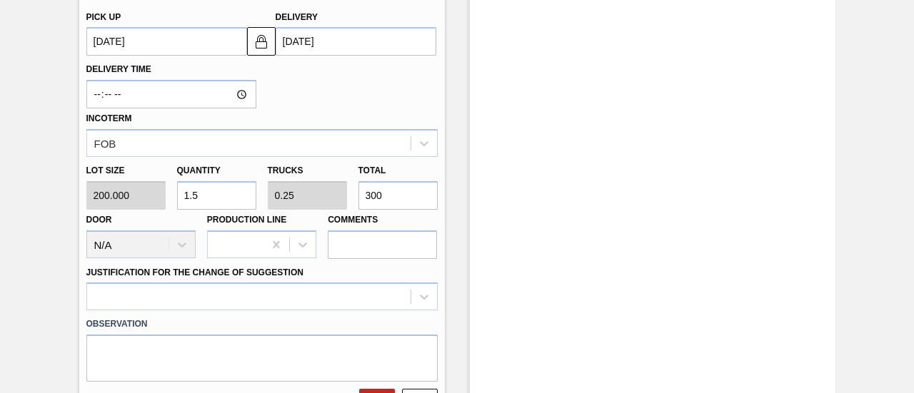
type input "300"
click at [388, 86] on div "Delivery Time Incoterm FOB" at bounding box center [262, 106] width 363 height 101
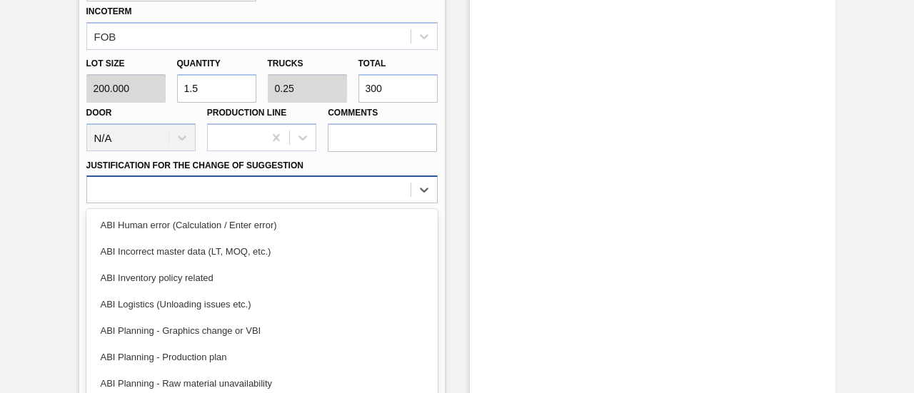
scroll to position [644, 0]
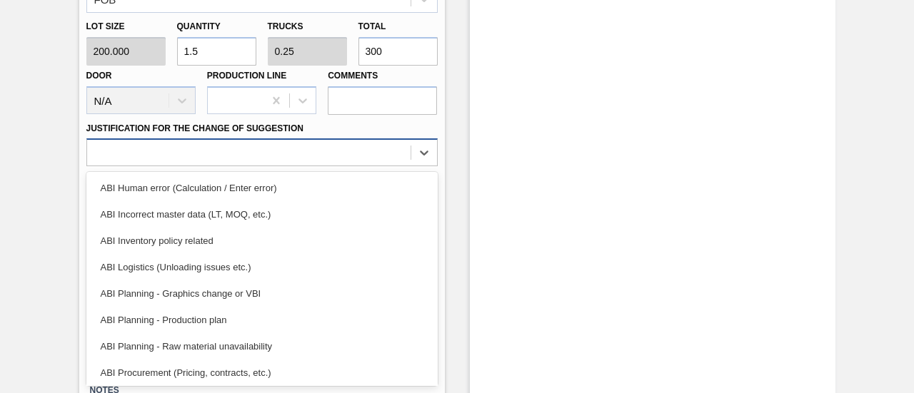
click at [406, 166] on div "option ABI Human error (Calculation / Enter error) focused, 1 of 18. 18 results…" at bounding box center [261, 153] width 351 height 28
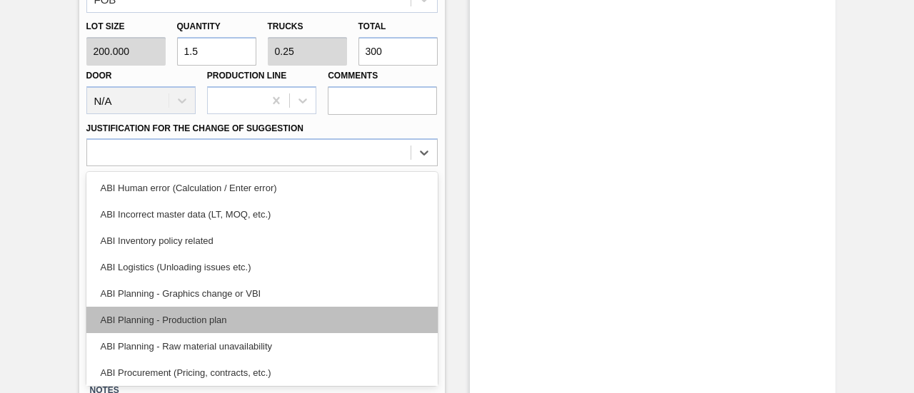
click at [237, 316] on div "ABI Planning - Production plan" at bounding box center [261, 320] width 351 height 26
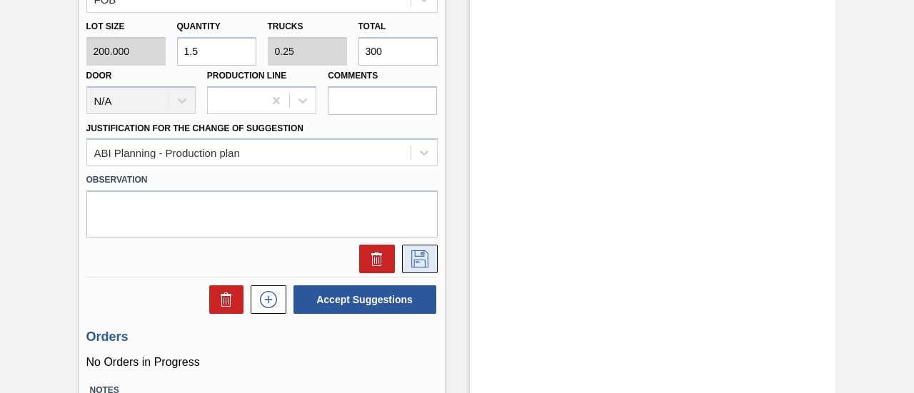
click at [419, 256] on icon at bounding box center [419, 259] width 23 height 17
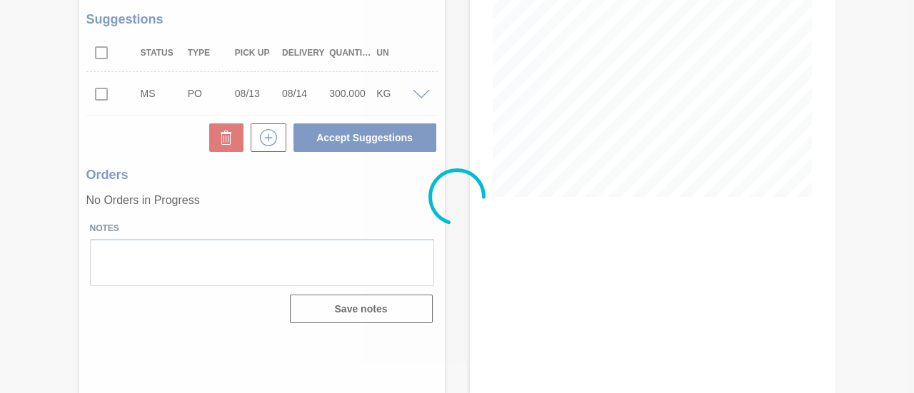
scroll to position [220, 0]
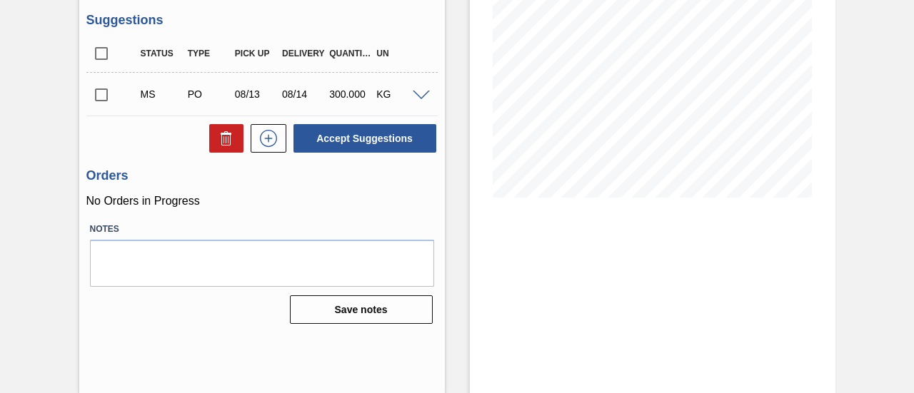
click at [104, 98] on input "checkbox" at bounding box center [101, 95] width 30 height 30
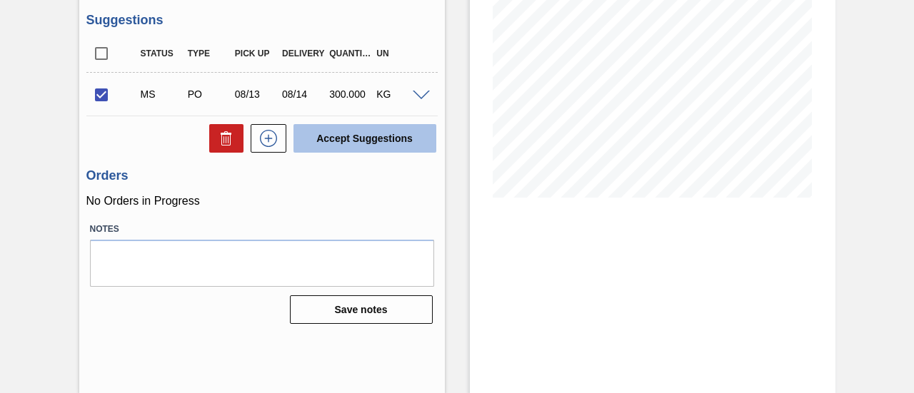
click at [318, 131] on button "Accept Suggestions" at bounding box center [364, 138] width 143 height 29
checkbox input "false"
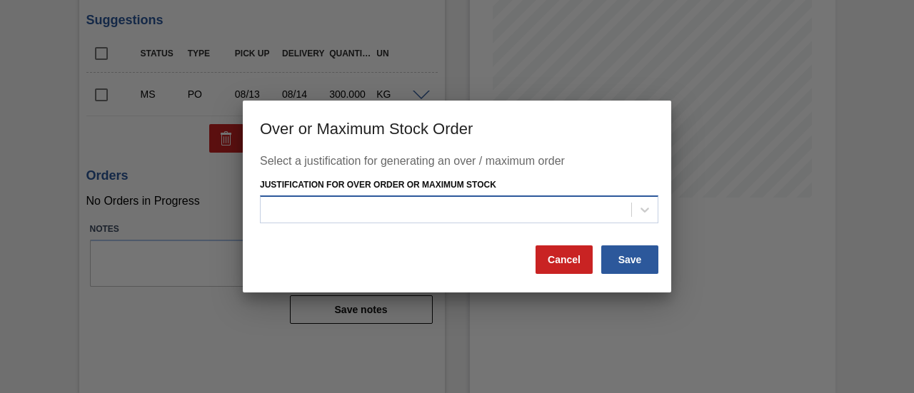
click at [529, 212] on div at bounding box center [446, 209] width 371 height 21
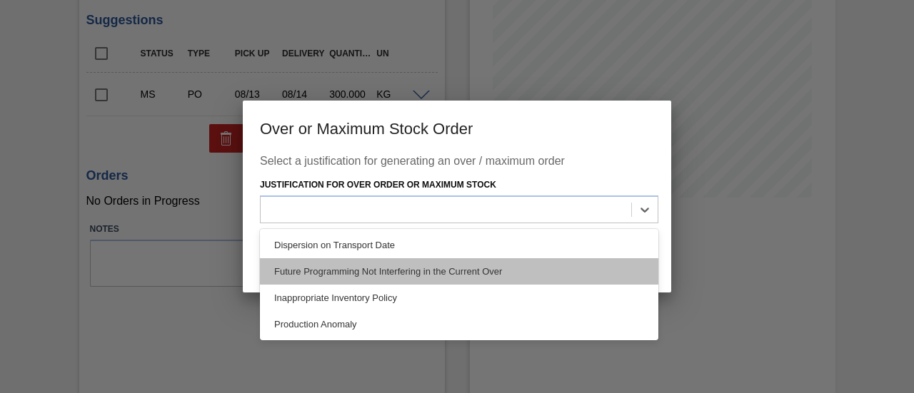
click at [428, 266] on div "Future Programming Not Interfering in the Current Over" at bounding box center [459, 271] width 398 height 26
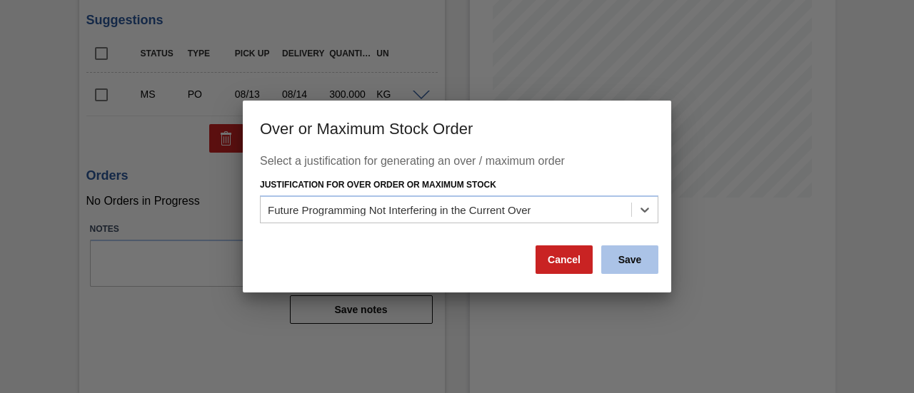
click at [624, 259] on button "Save" at bounding box center [629, 260] width 57 height 29
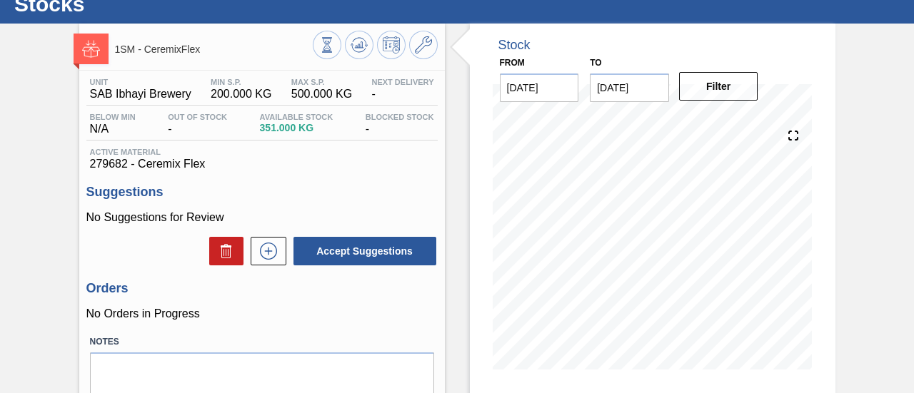
scroll to position [77, 0]
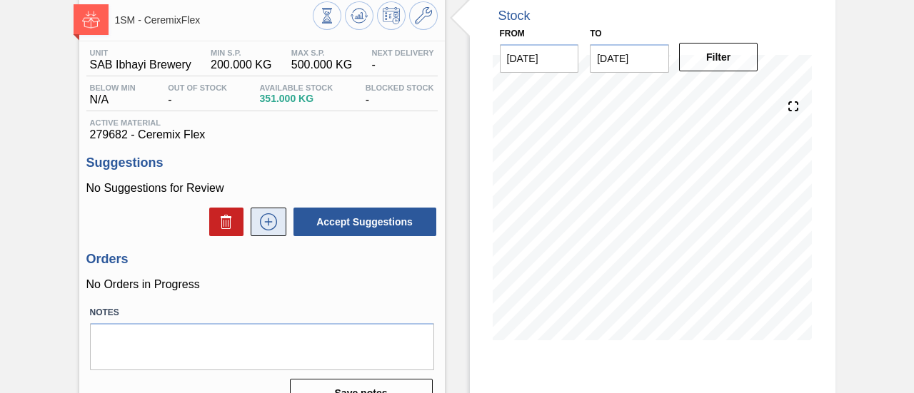
click at [264, 221] on icon at bounding box center [268, 221] width 23 height 17
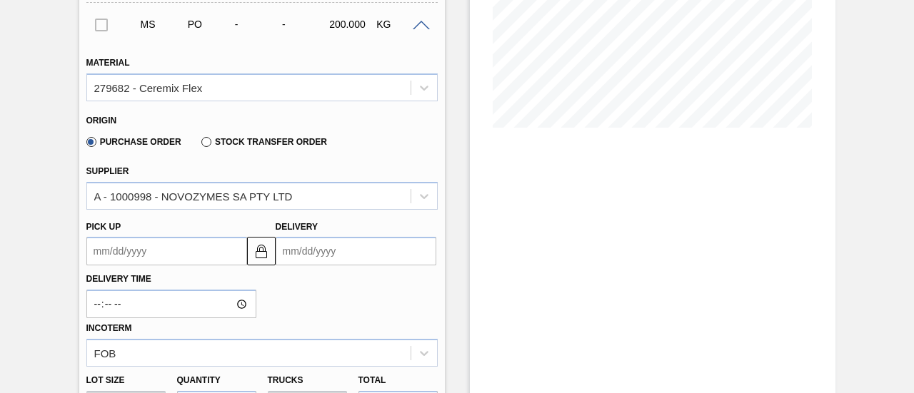
scroll to position [291, 0]
click at [336, 246] on input "Delivery" at bounding box center [356, 250] width 161 height 29
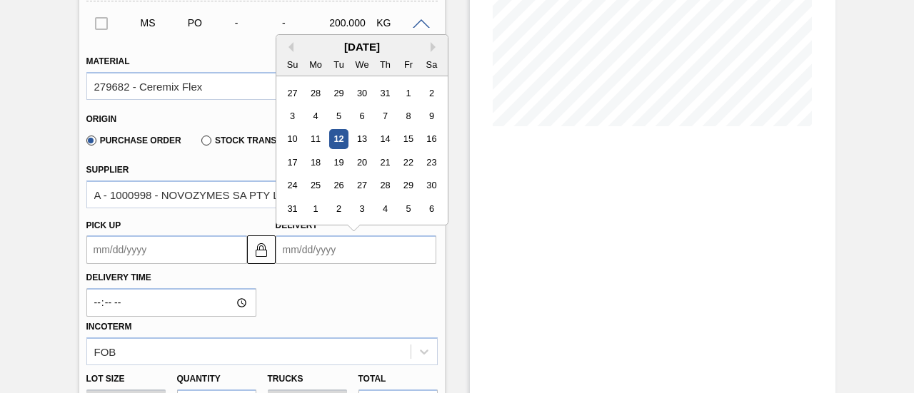
click at [336, 49] on div "[DATE]" at bounding box center [361, 47] width 171 height 12
click at [389, 139] on div "14" at bounding box center [384, 139] width 19 height 19
type up "[DATE]"
type input "[DATE]"
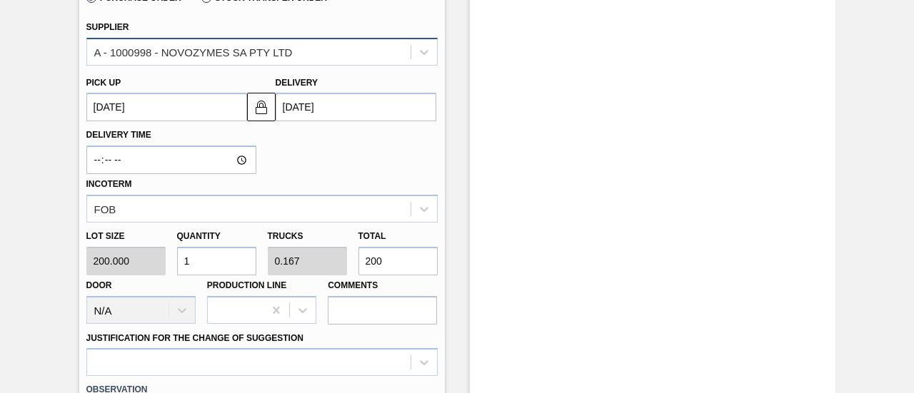
scroll to position [506, 0]
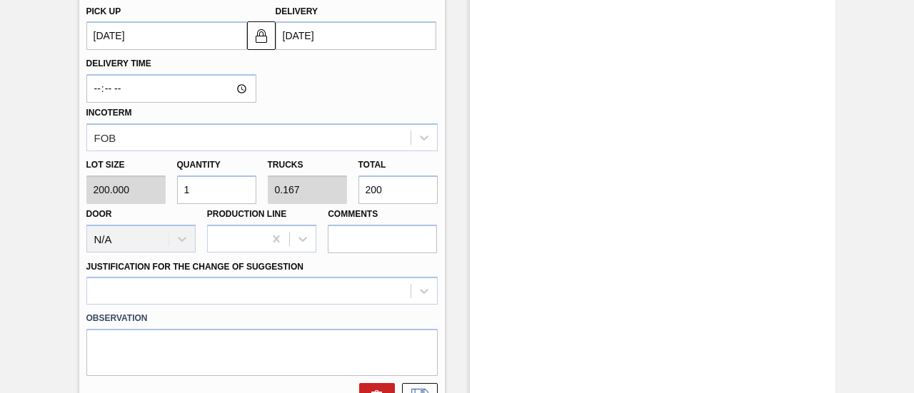
drag, startPoint x: 391, startPoint y: 191, endPoint x: 356, endPoint y: 192, distance: 35.0
click at [356, 192] on div "Total 200" at bounding box center [398, 179] width 91 height 49
type input "0.015"
type input "0.003"
type input "3"
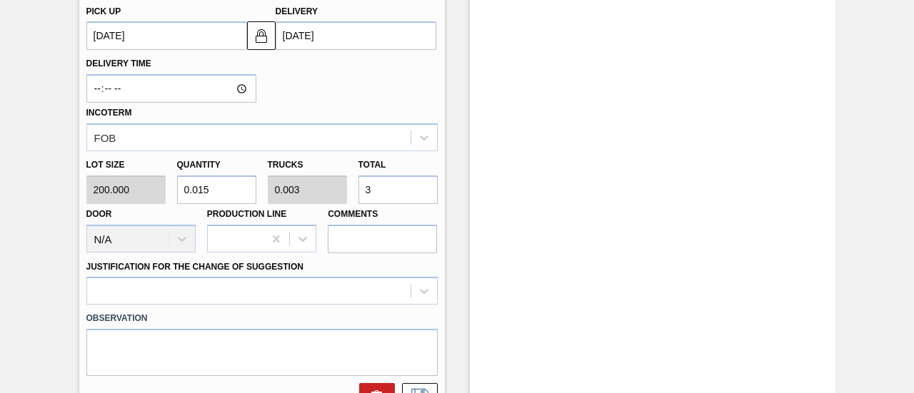
type input "0.15"
type input "0.025"
type input "30"
type input "1.5"
type input "0.25"
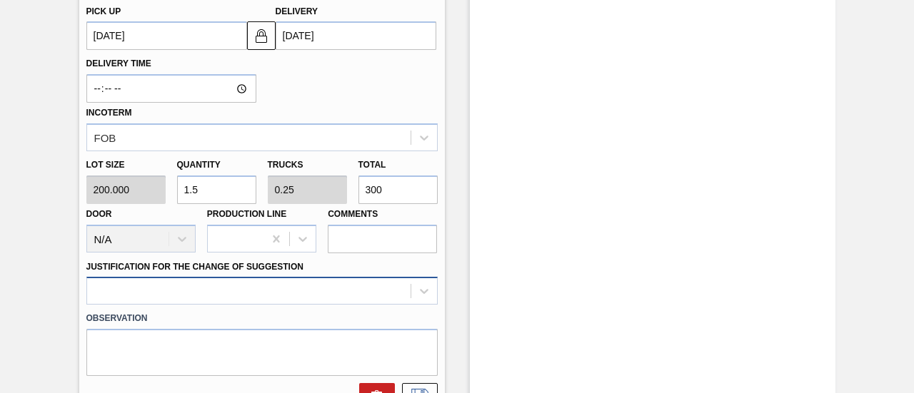
type input "300"
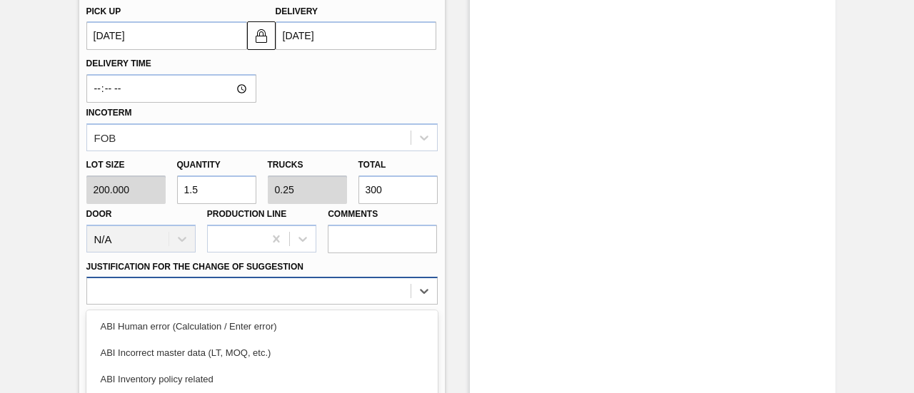
click at [360, 292] on div "option ABI Planning - Graphics change or VBI focused, 5 of 18. 18 results avail…" at bounding box center [261, 291] width 351 height 28
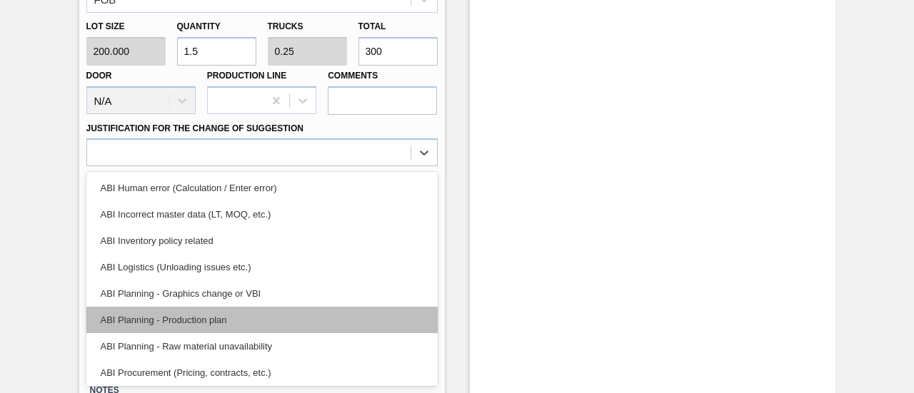
click at [283, 324] on div "ABI Planning - Production plan" at bounding box center [261, 320] width 351 height 26
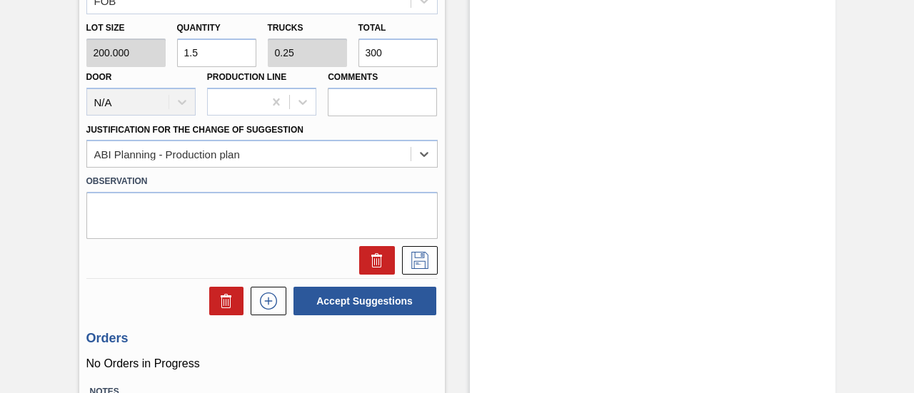
scroll to position [750, 0]
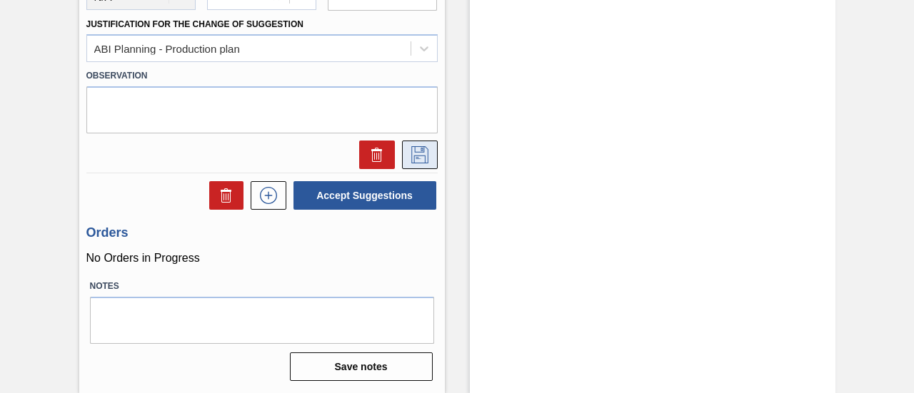
click at [418, 154] on icon at bounding box center [419, 154] width 23 height 17
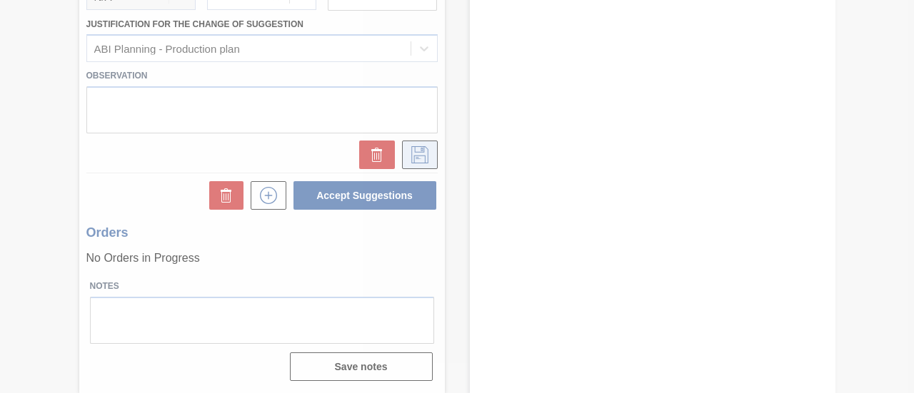
scroll to position [220, 0]
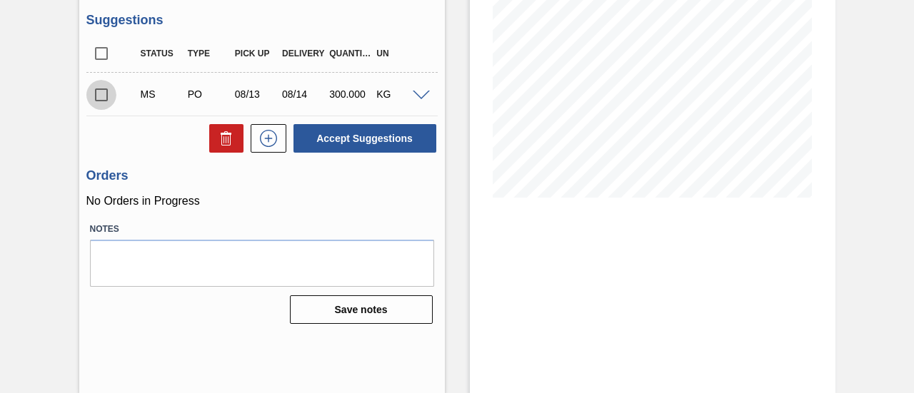
click at [101, 99] on input "checkbox" at bounding box center [101, 95] width 30 height 30
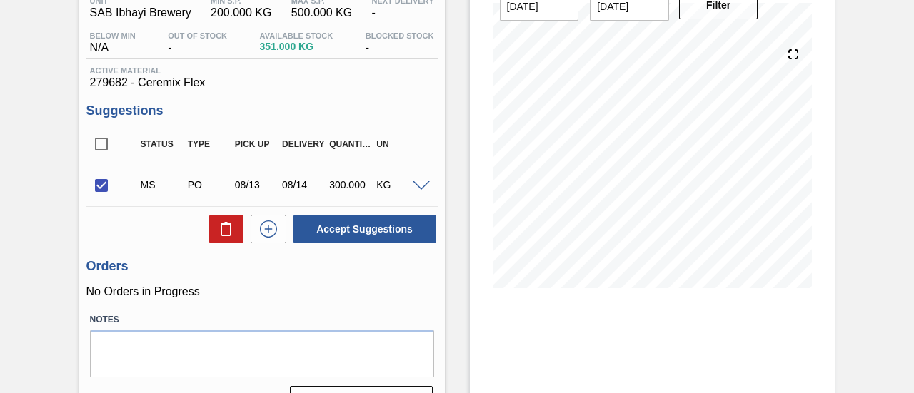
scroll to position [143, 0]
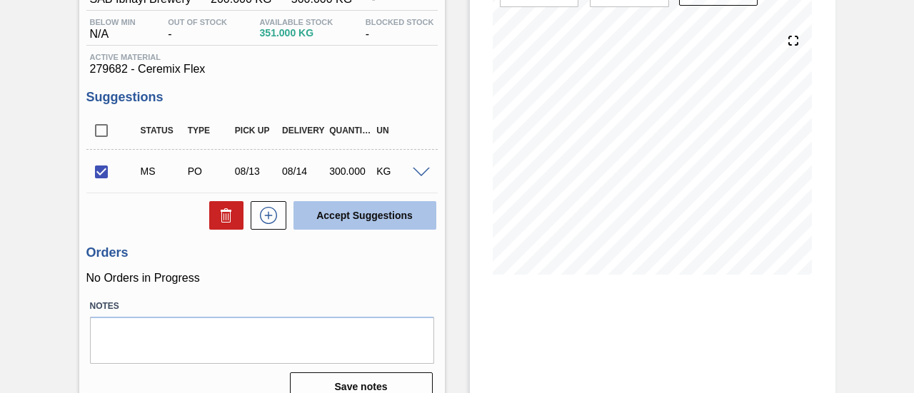
click at [371, 216] on button "Accept Suggestions" at bounding box center [364, 215] width 143 height 29
checkbox input "false"
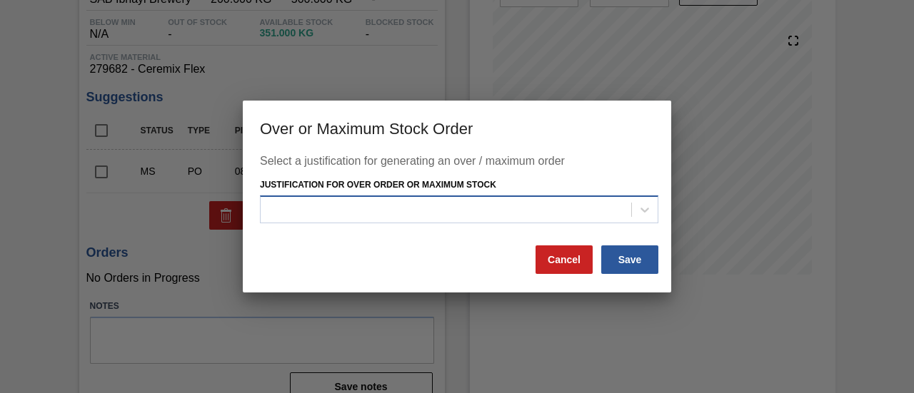
click at [393, 215] on div at bounding box center [446, 209] width 371 height 21
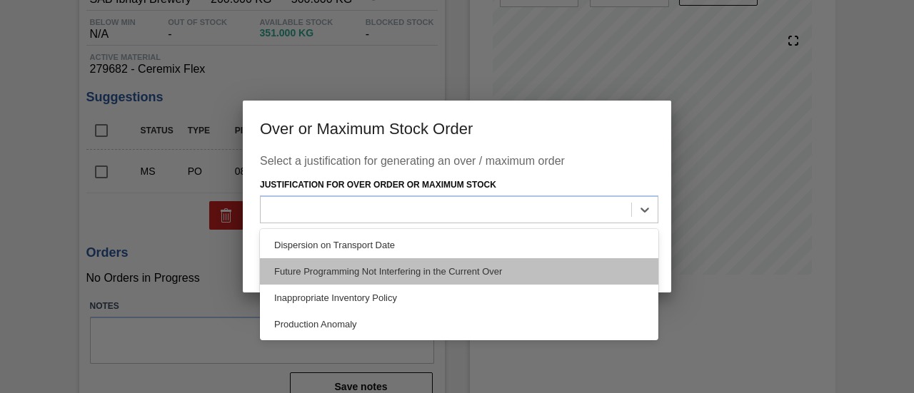
click at [373, 268] on div "Future Programming Not Interfering in the Current Over" at bounding box center [459, 271] width 398 height 26
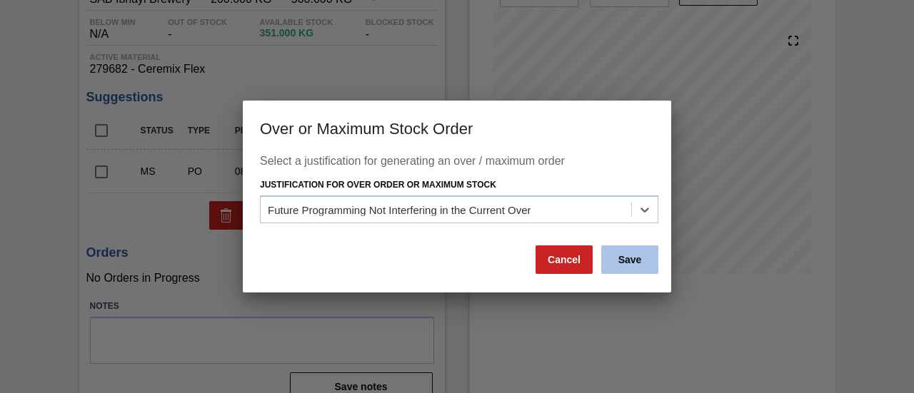
click at [618, 258] on button "Save" at bounding box center [629, 260] width 57 height 29
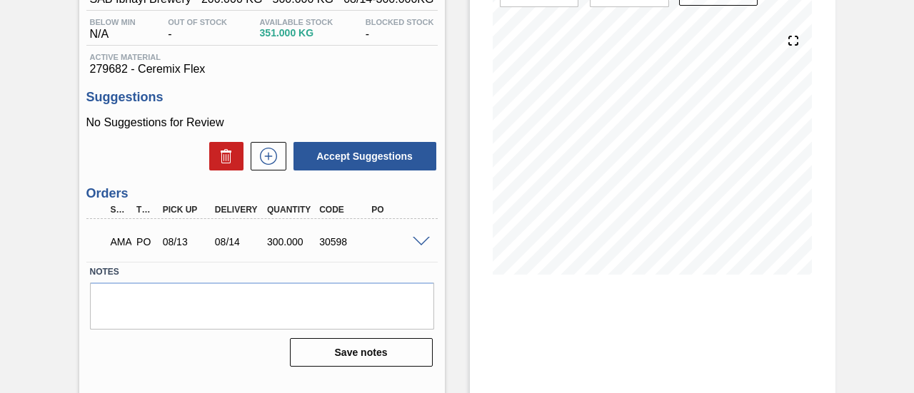
click at [423, 246] on span at bounding box center [421, 242] width 17 height 11
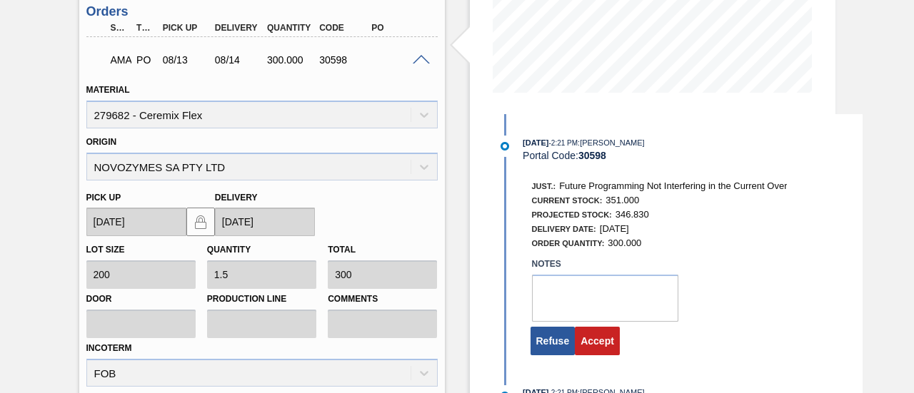
scroll to position [357, 0]
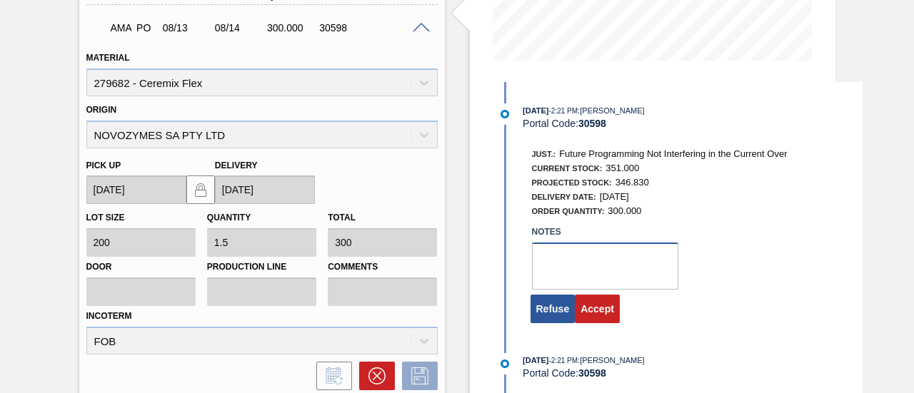
click at [578, 276] on textarea at bounding box center [605, 266] width 146 height 47
type textarea "."
click at [593, 312] on button "Accept" at bounding box center [597, 309] width 45 height 29
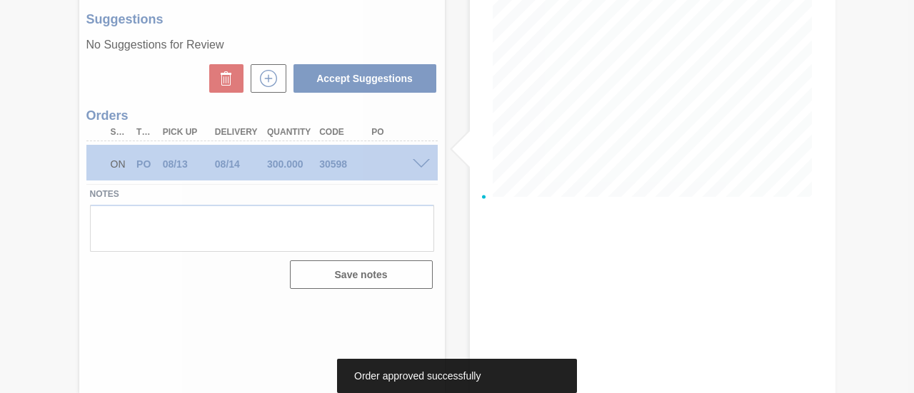
scroll to position [220, 0]
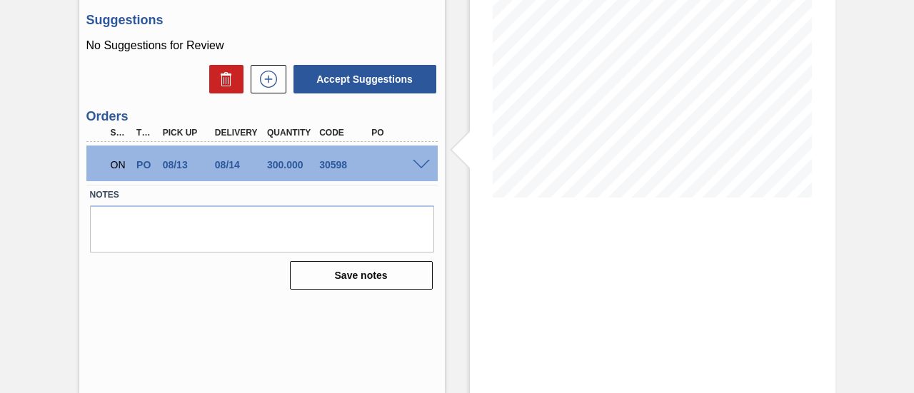
click at [416, 166] on span at bounding box center [421, 165] width 17 height 11
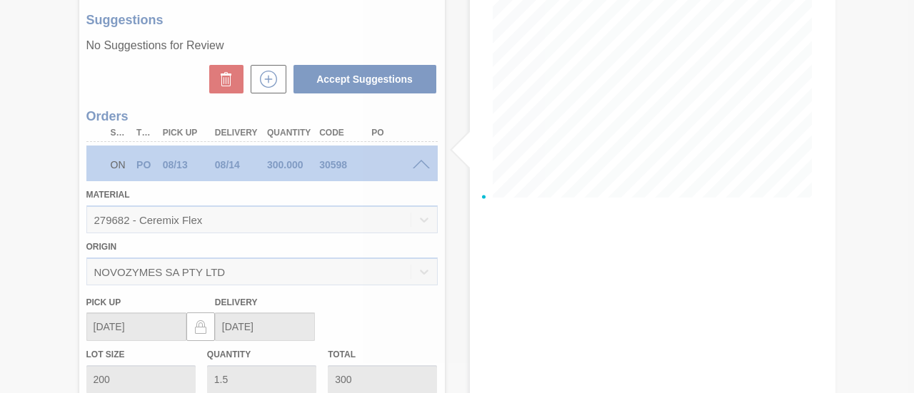
scroll to position [357, 0]
